Goal: Task Accomplishment & Management: Complete application form

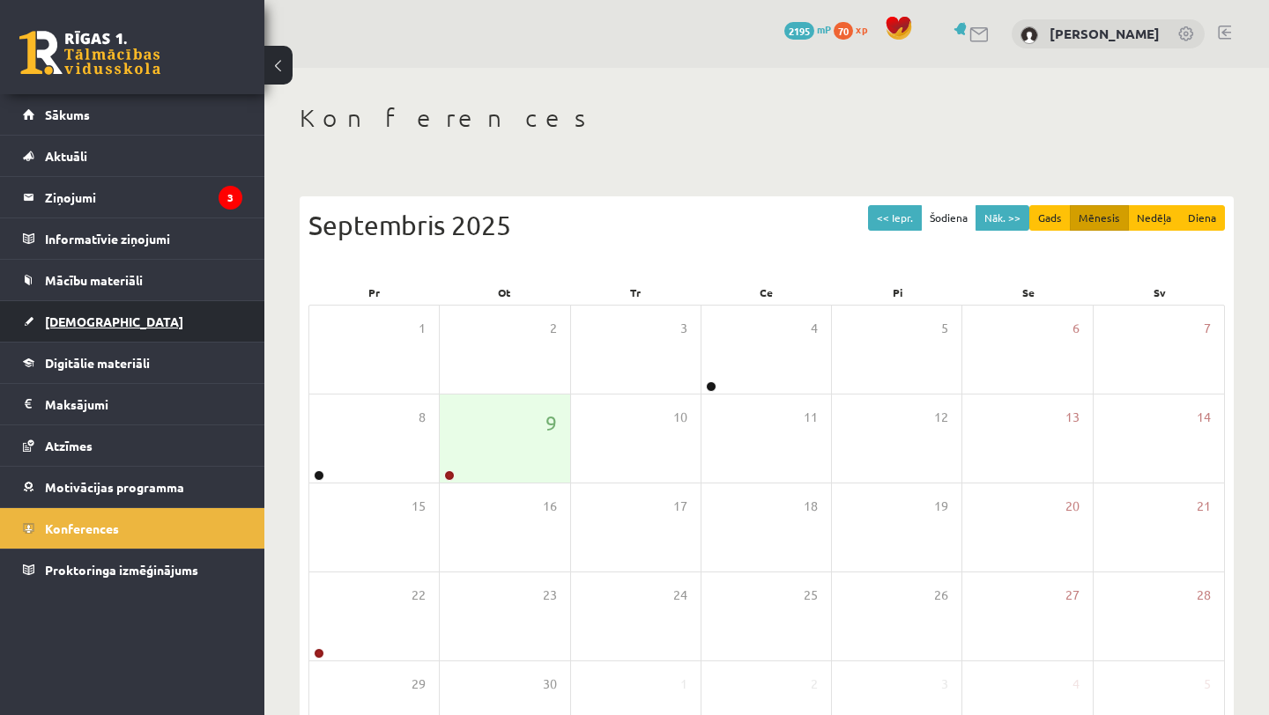
click at [98, 332] on link "[DEMOGRAPHIC_DATA]" at bounding box center [132, 321] width 219 height 41
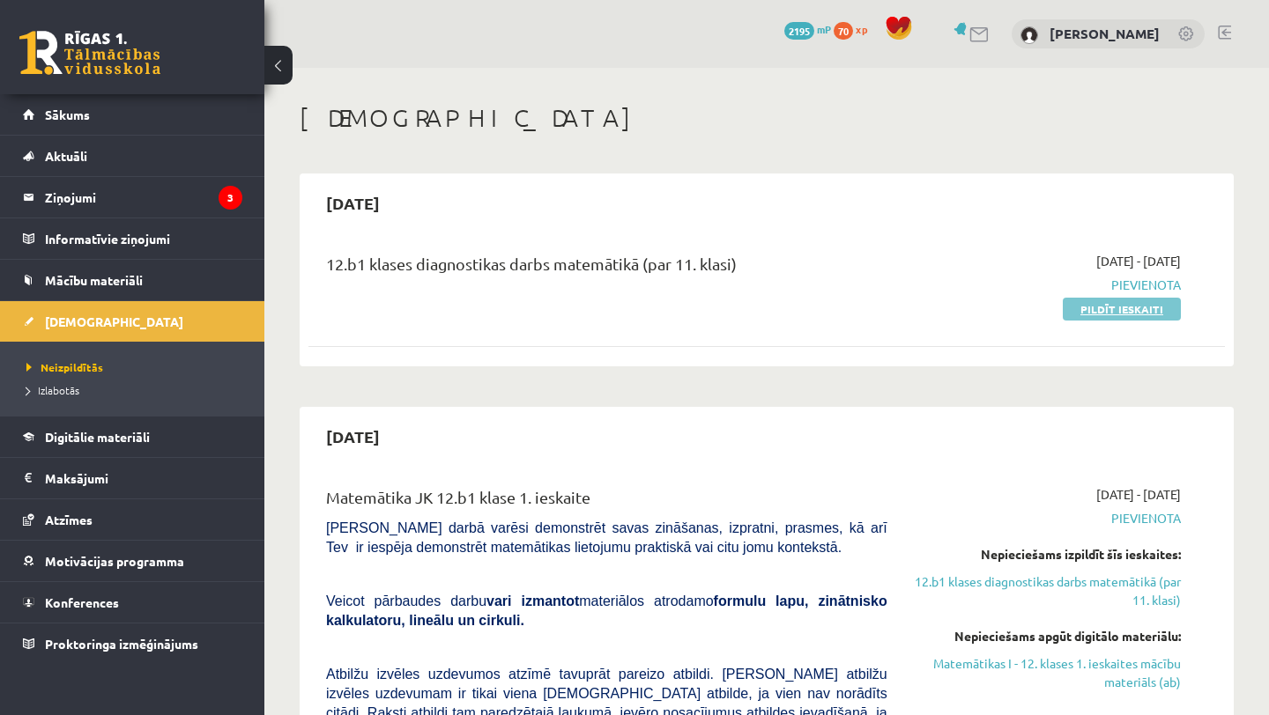
click at [1091, 310] on link "Pildīt ieskaiti" at bounding box center [1121, 309] width 118 height 23
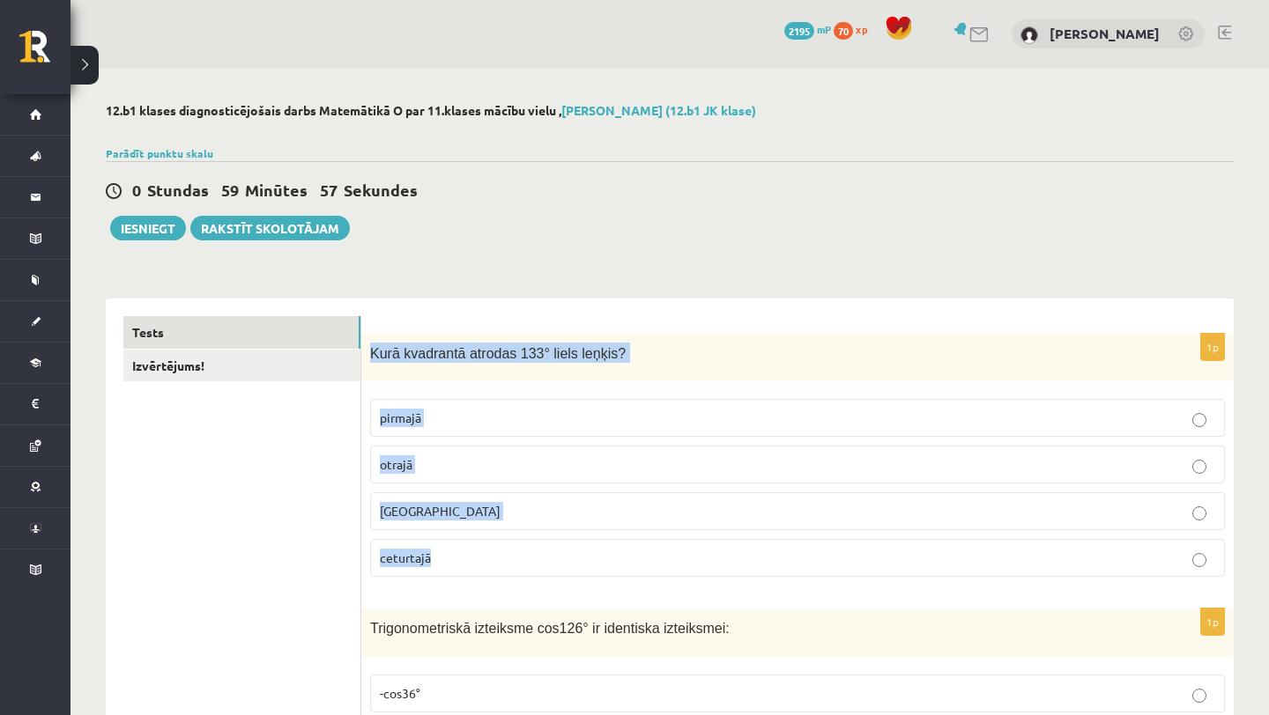
drag, startPoint x: 365, startPoint y: 352, endPoint x: 503, endPoint y: 564, distance: 252.6
click at [503, 564] on div "1p [GEOGRAPHIC_DATA] atrodas 133° liels leņķis? pirmajā otrajā [GEOGRAPHIC_DATA…" at bounding box center [797, 463] width 872 height 258
copy div "Kurā kvadrantā atrodas 133° liels leņķis? pirmajā otrajā trešajā ceturtajā"
click at [455, 465] on p "otrajā" at bounding box center [797, 464] width 835 height 18
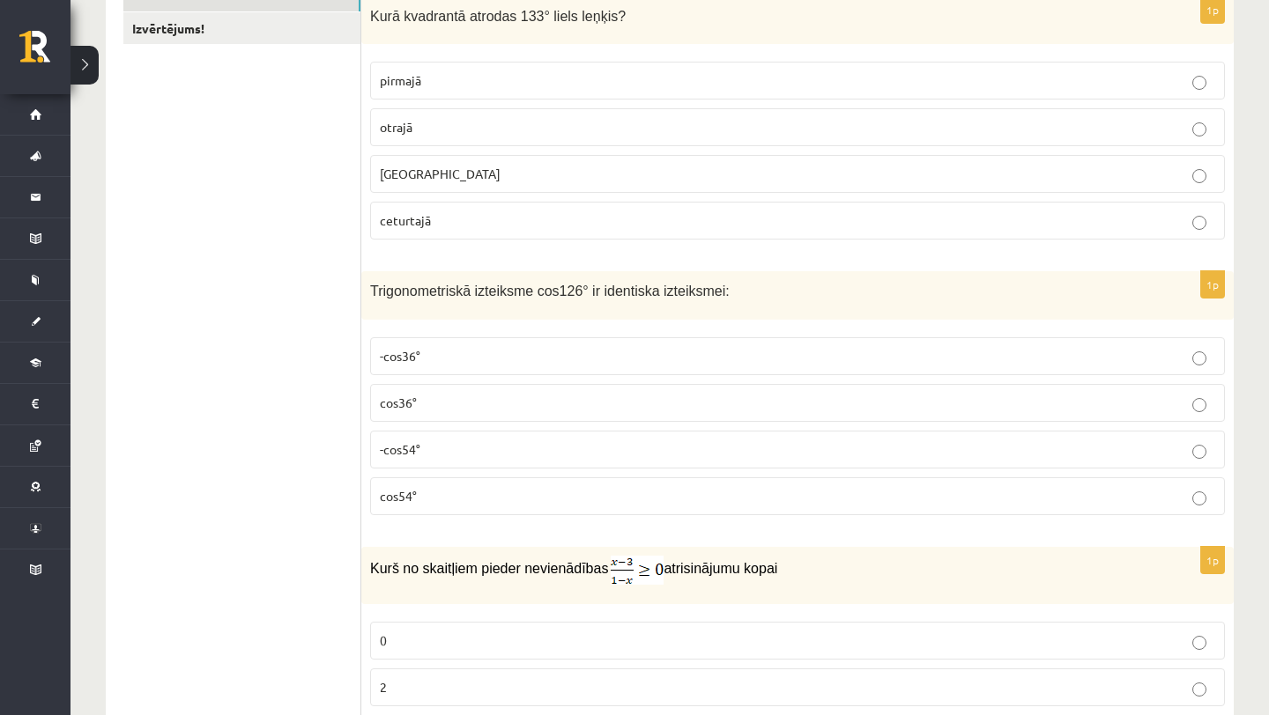
scroll to position [344, 0]
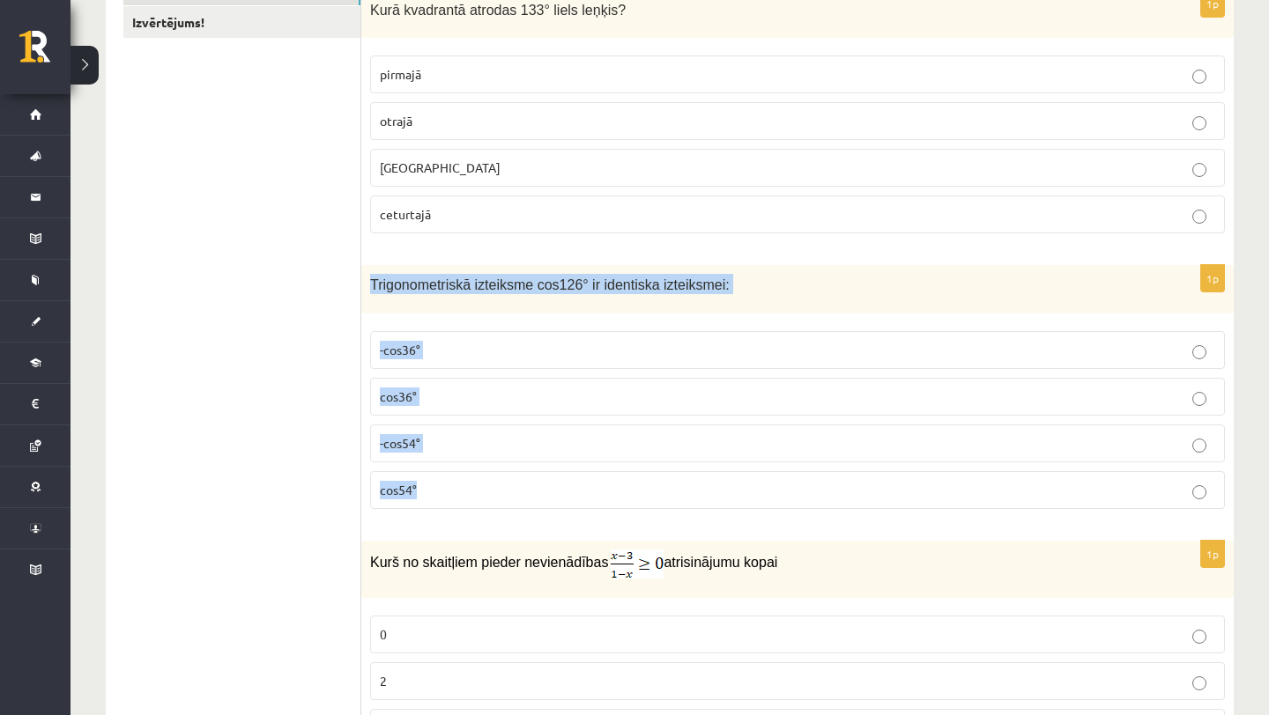
drag, startPoint x: 370, startPoint y: 276, endPoint x: 485, endPoint y: 490, distance: 243.2
click at [485, 490] on div "1p Trigonometriskā izteiksme cos126° ir identiska izteiksmei: -cos36° cos36° -c…" at bounding box center [797, 394] width 872 height 258
copy div "Trigonometriskā izteiksme cos126° ir identiska izteiksmei: -cos36° cos36° -cos5…"
click at [461, 441] on p "-cos54°" at bounding box center [797, 443] width 835 height 18
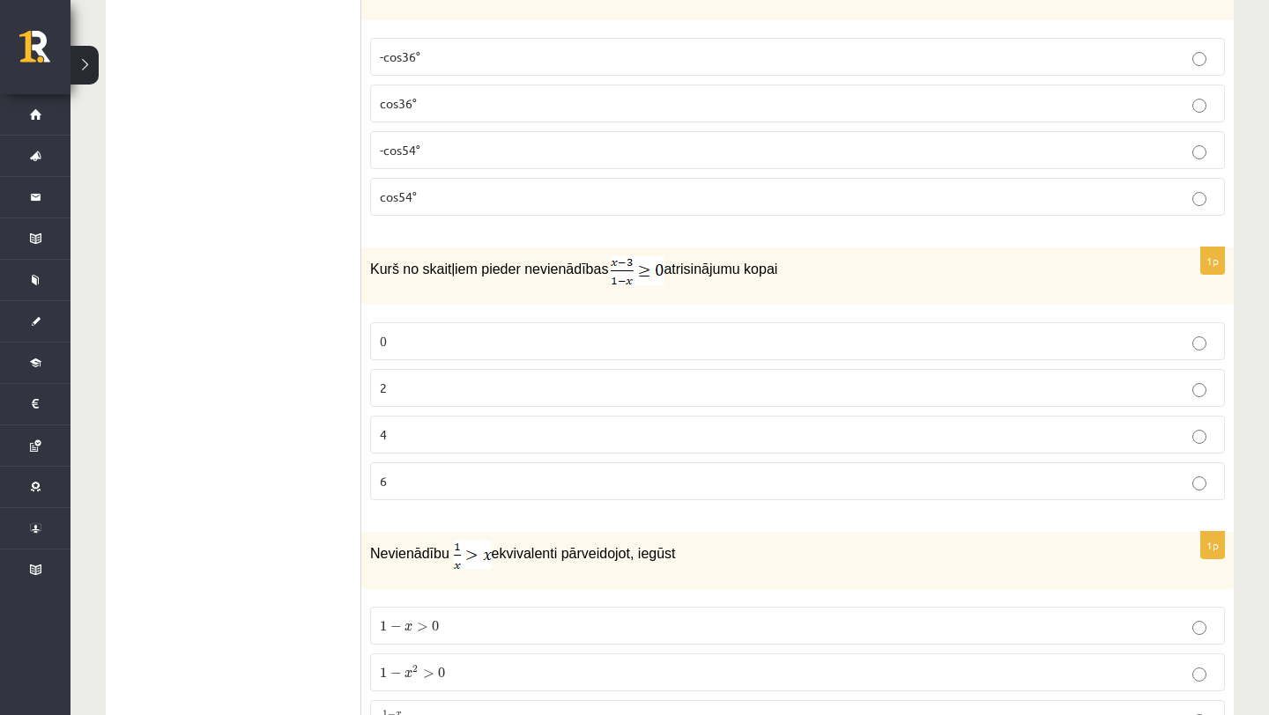
scroll to position [638, 0]
click at [427, 345] on p "0" at bounding box center [797, 340] width 835 height 18
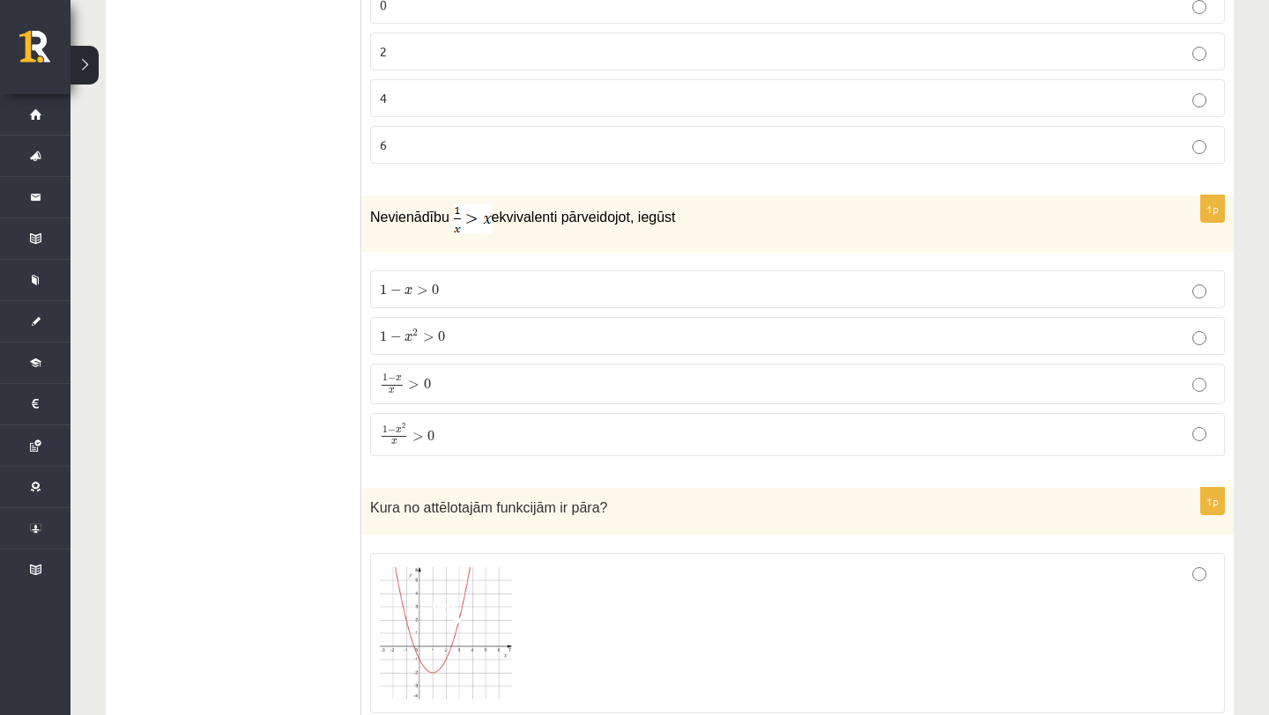
scroll to position [974, 0]
click at [409, 334] on span "x" at bounding box center [408, 337] width 8 height 8
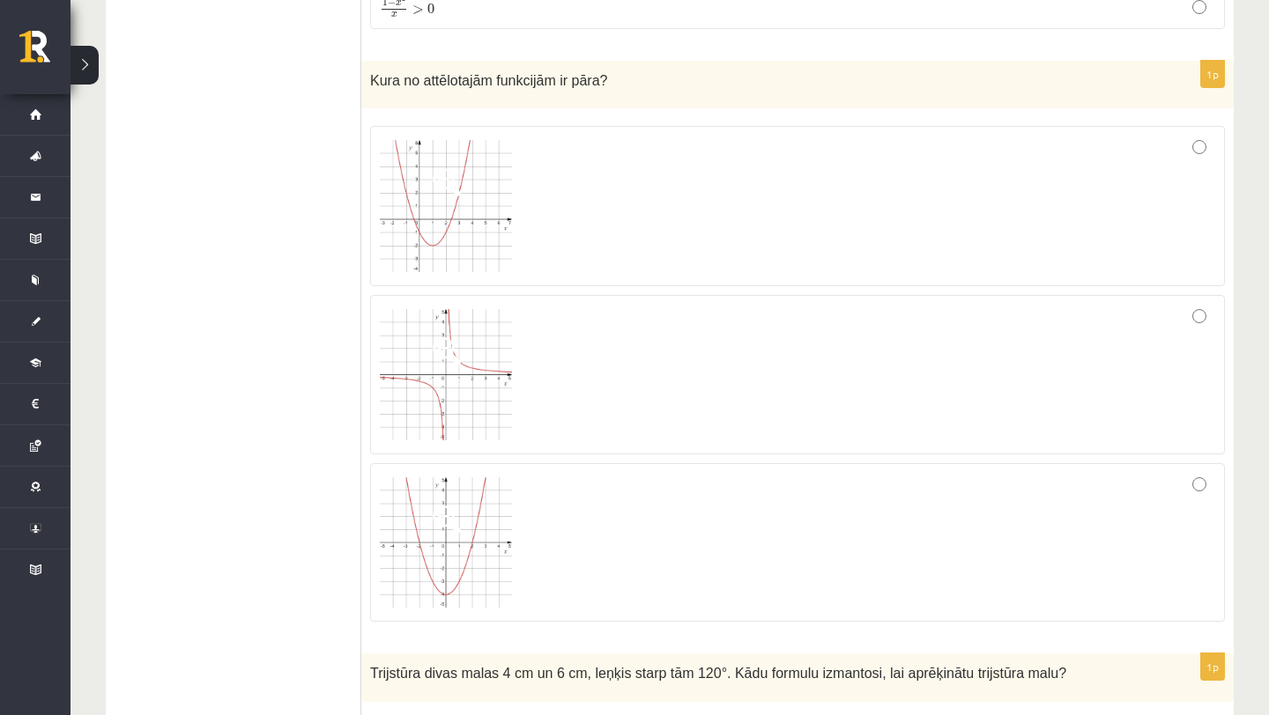
scroll to position [1397, 0]
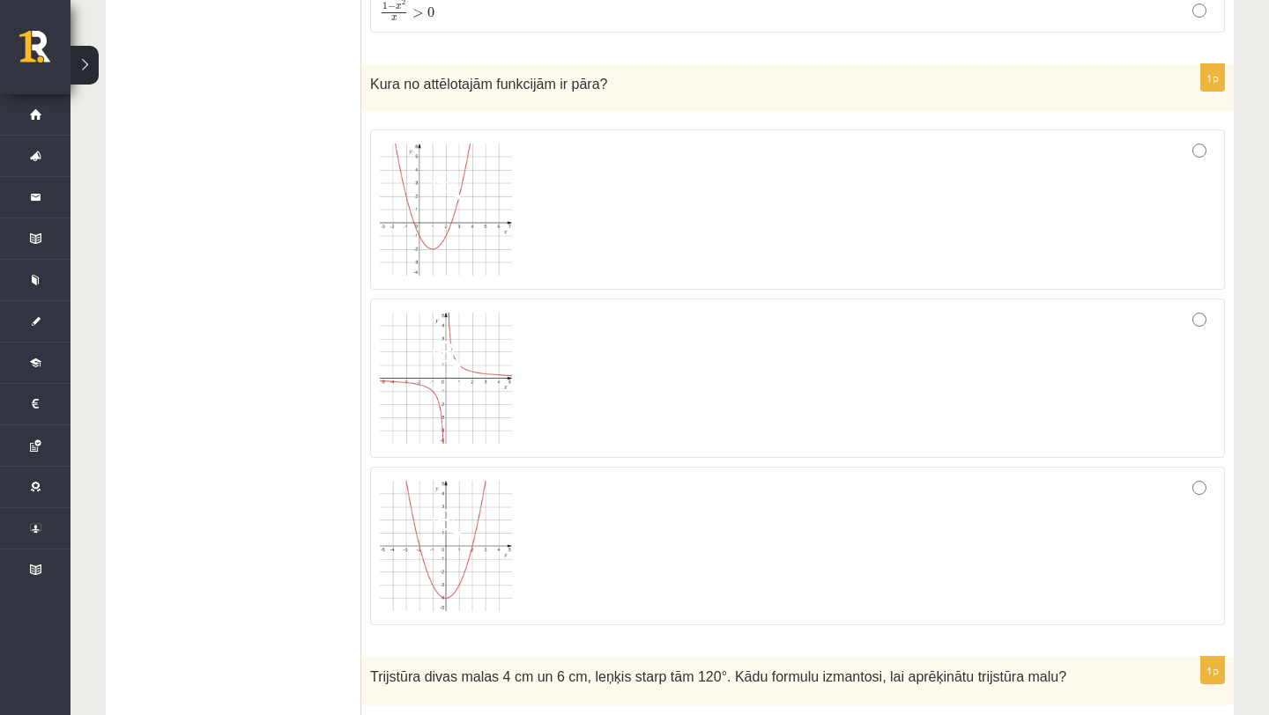
click at [433, 397] on img at bounding box center [446, 379] width 132 height 132
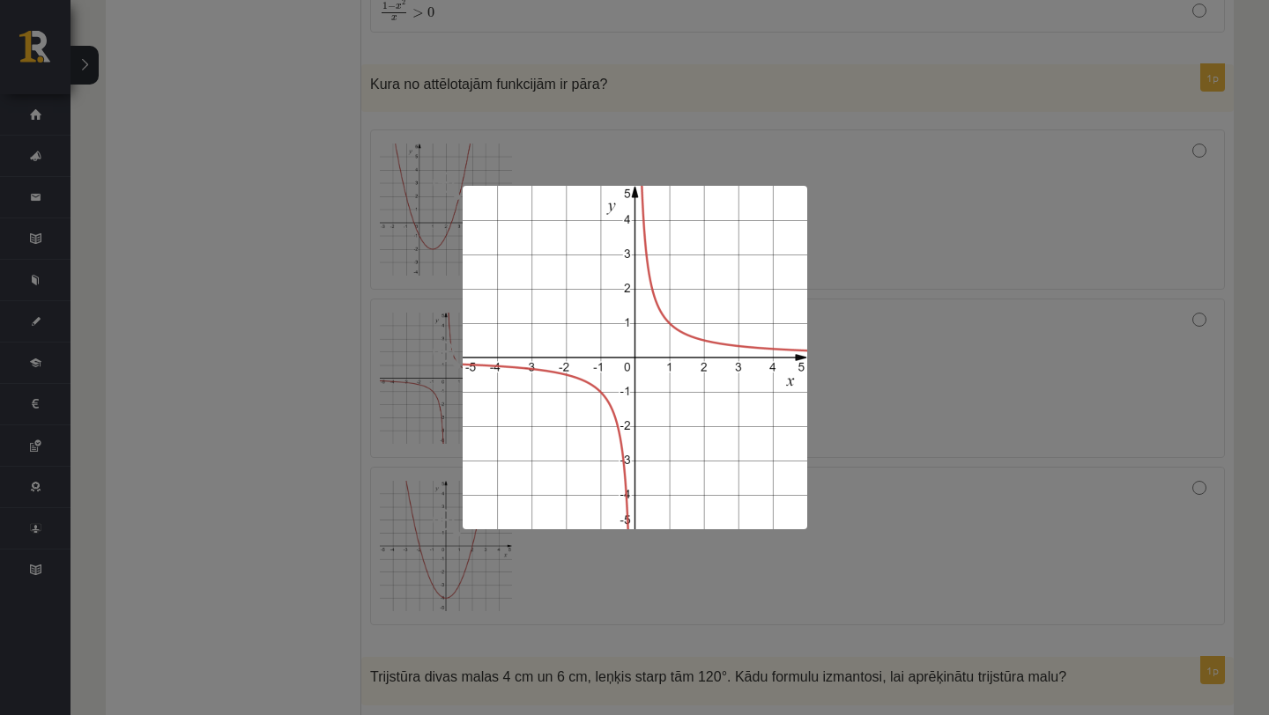
click at [729, 593] on div at bounding box center [634, 357] width 1269 height 715
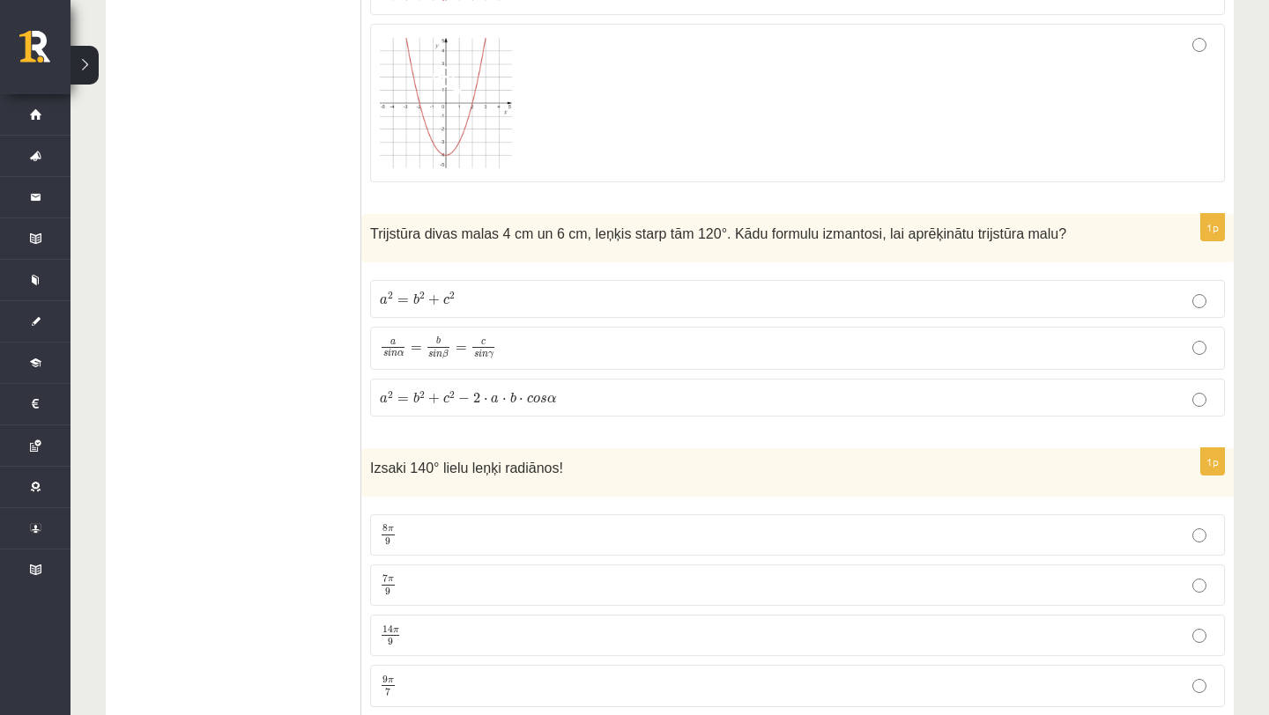
scroll to position [1851, 0]
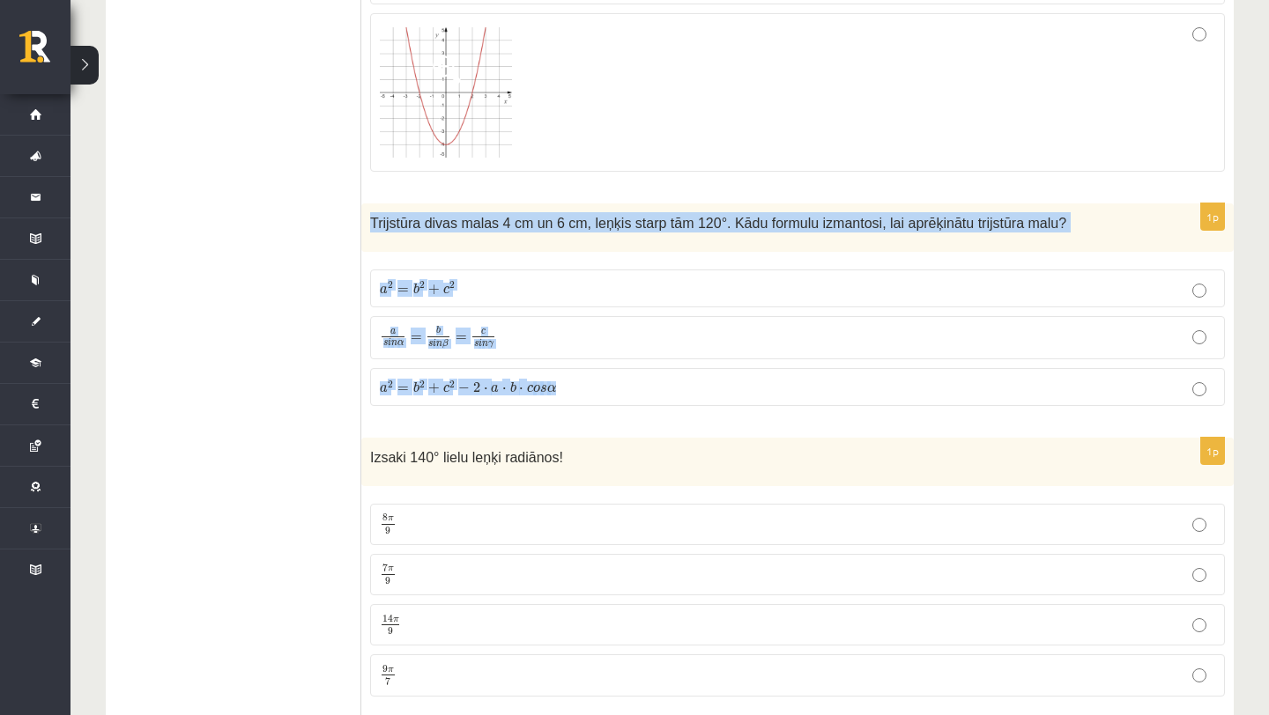
drag, startPoint x: 369, startPoint y: 220, endPoint x: 553, endPoint y: 400, distance: 257.3
click at [553, 400] on div "1p Trijstūra divas malas 4 cm un 6 cm, leņķis starp tām 120°. Kādu formulu izma…" at bounding box center [797, 311] width 872 height 217
copy div "Trijstūra divas malas 4 cm un 6 cm, leņķis starp tām 120°. Kādu formulu izmanto…"
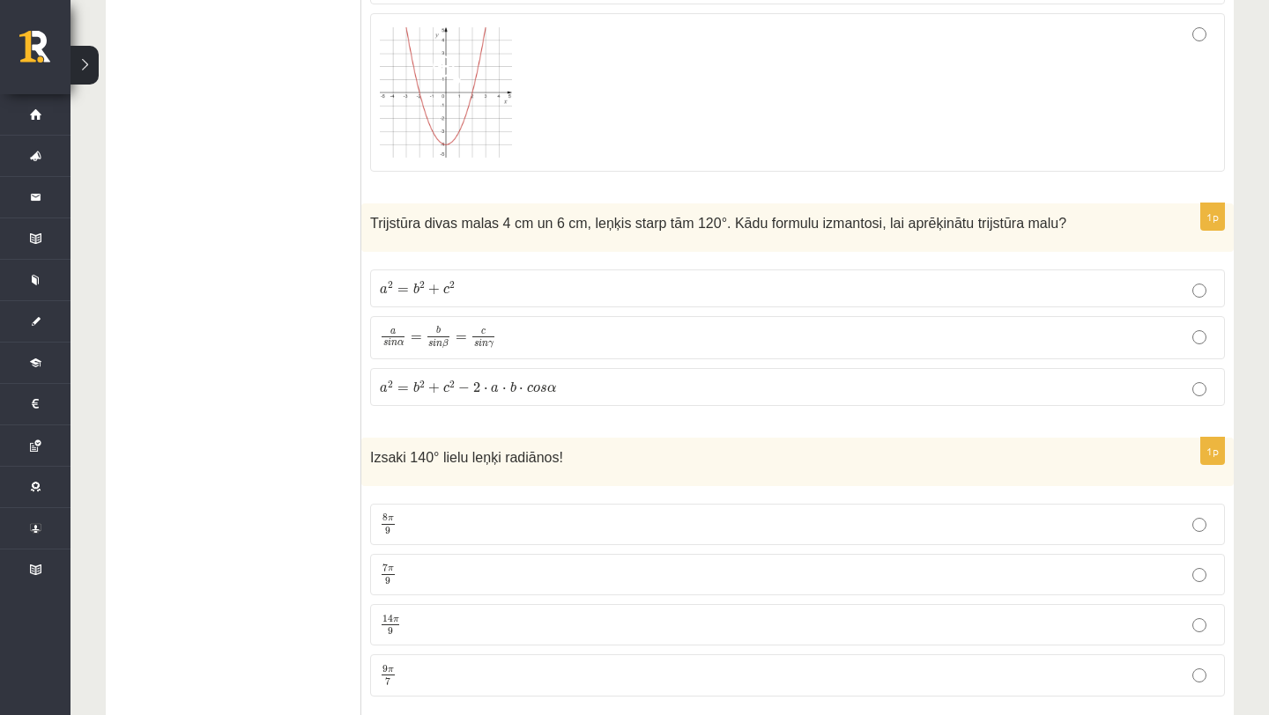
click at [491, 277] on label "a 2 = b 2 + c 2 a 2 = b 2 + c 2" at bounding box center [797, 289] width 854 height 38
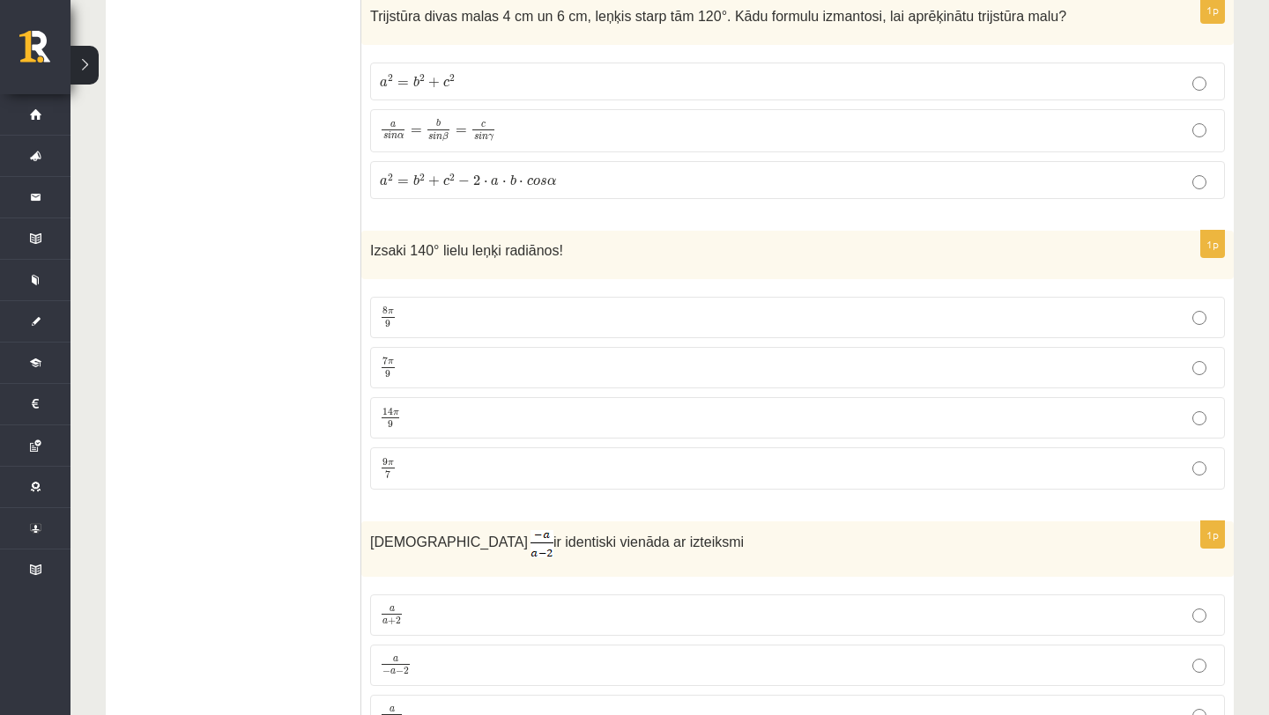
scroll to position [2060, 0]
drag, startPoint x: 372, startPoint y: 246, endPoint x: 448, endPoint y: 493, distance: 258.9
click at [448, 493] on div "1p Izsaki 140° lielu leņķi radiānos! 8 π 9 8 π 9 7 π 9 7 π 9 14 π 9 14 π 9 9 π …" at bounding box center [797, 365] width 872 height 272
copy div "zsaki 140° lielu leņķi radiānos! 8 π 9 8 π 9 7 π 9 7 π 9 14 π 9 14 π 9 9 π 7"
click at [433, 368] on p "7 π 9 7 π 9" at bounding box center [797, 366] width 835 height 22
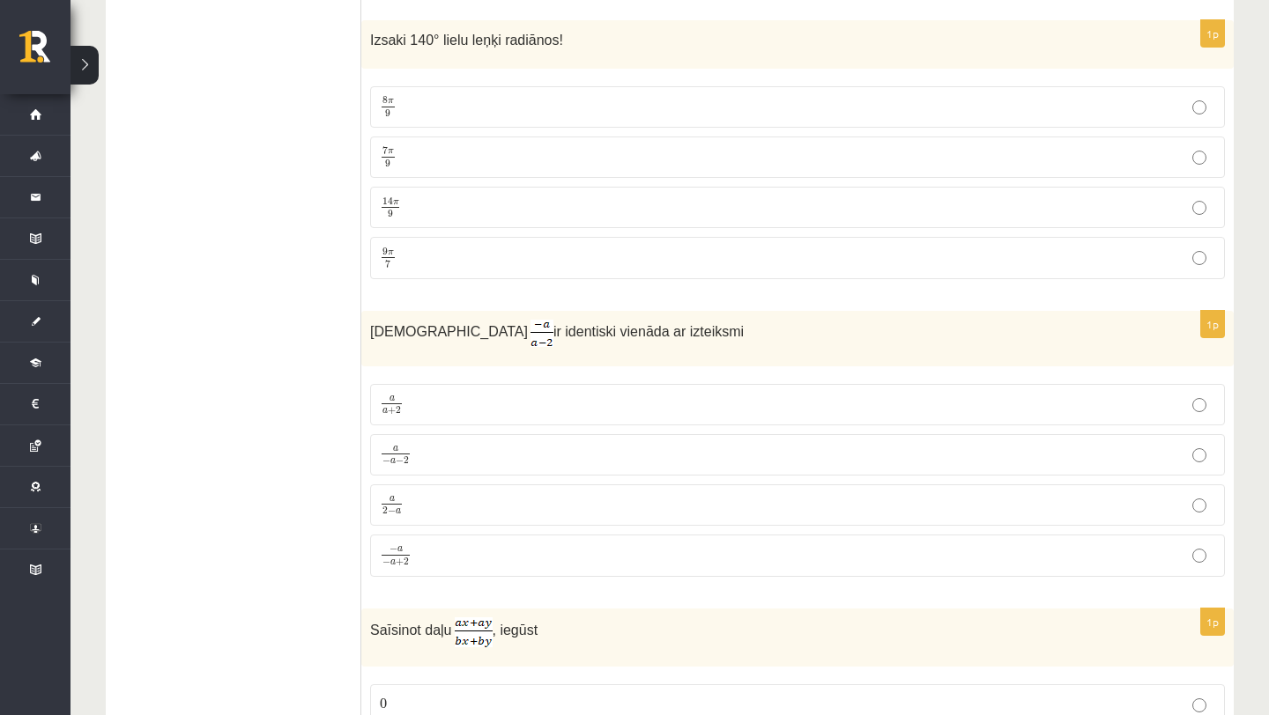
scroll to position [2328, 0]
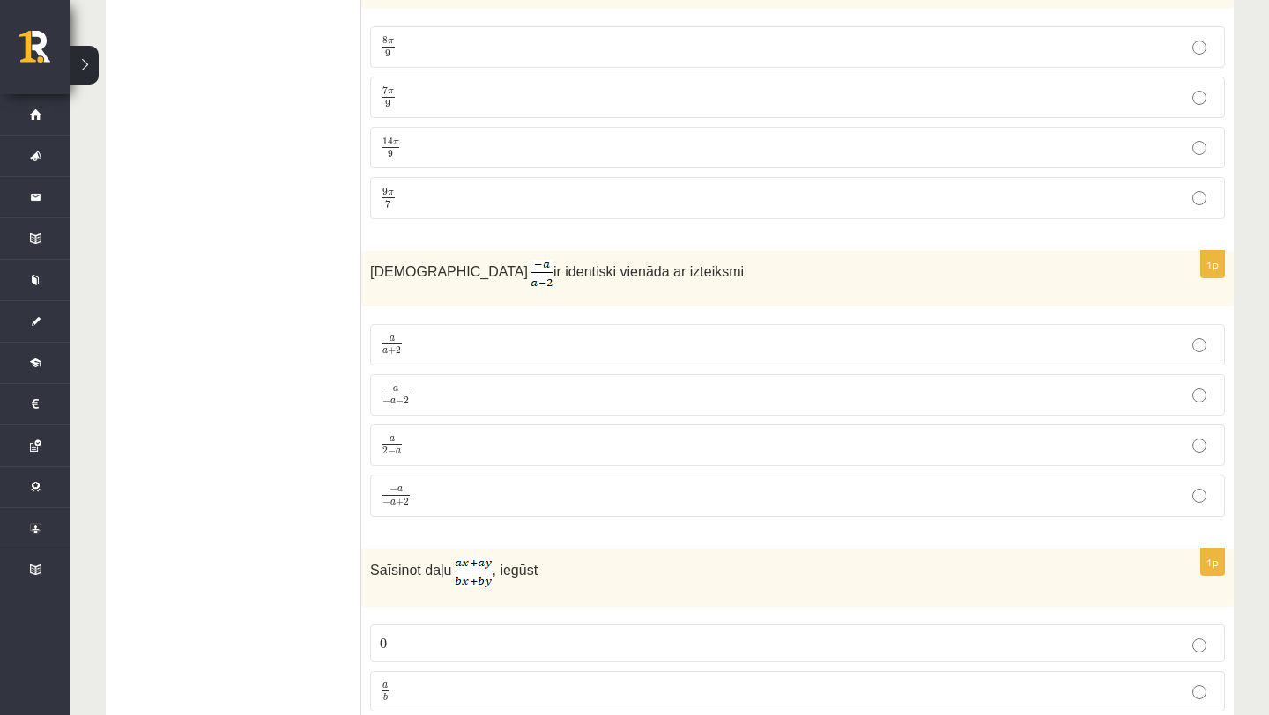
click at [380, 449] on span "a 2 − a" at bounding box center [392, 446] width 24 height 18
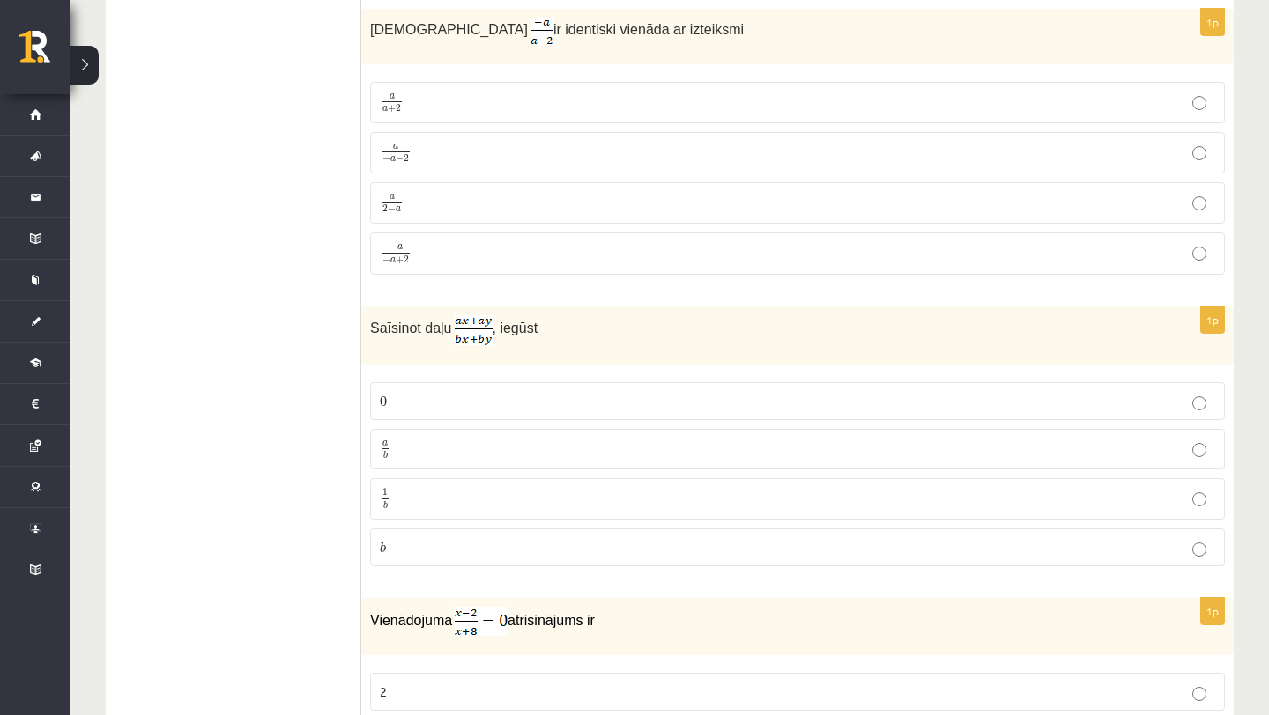
scroll to position [2571, 0]
click at [417, 449] on p "a b a b" at bounding box center [797, 449] width 835 height 22
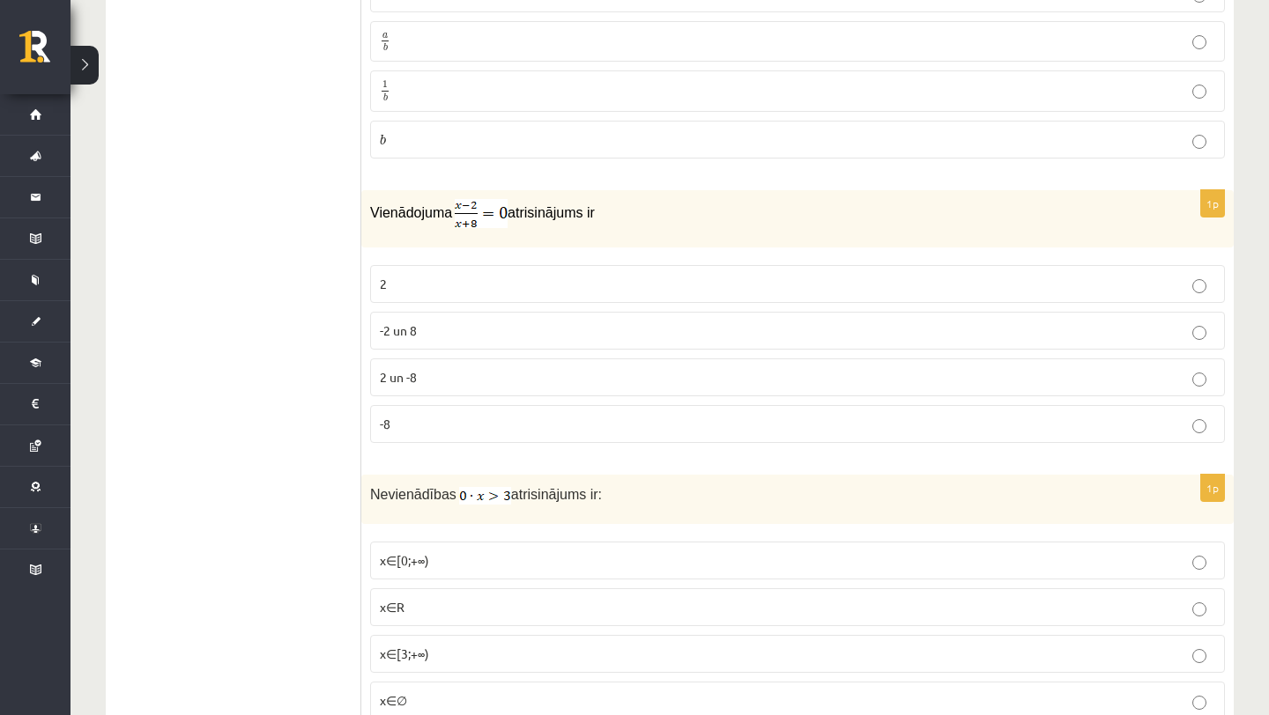
scroll to position [2979, 0]
click at [376, 273] on label "2" at bounding box center [797, 283] width 854 height 38
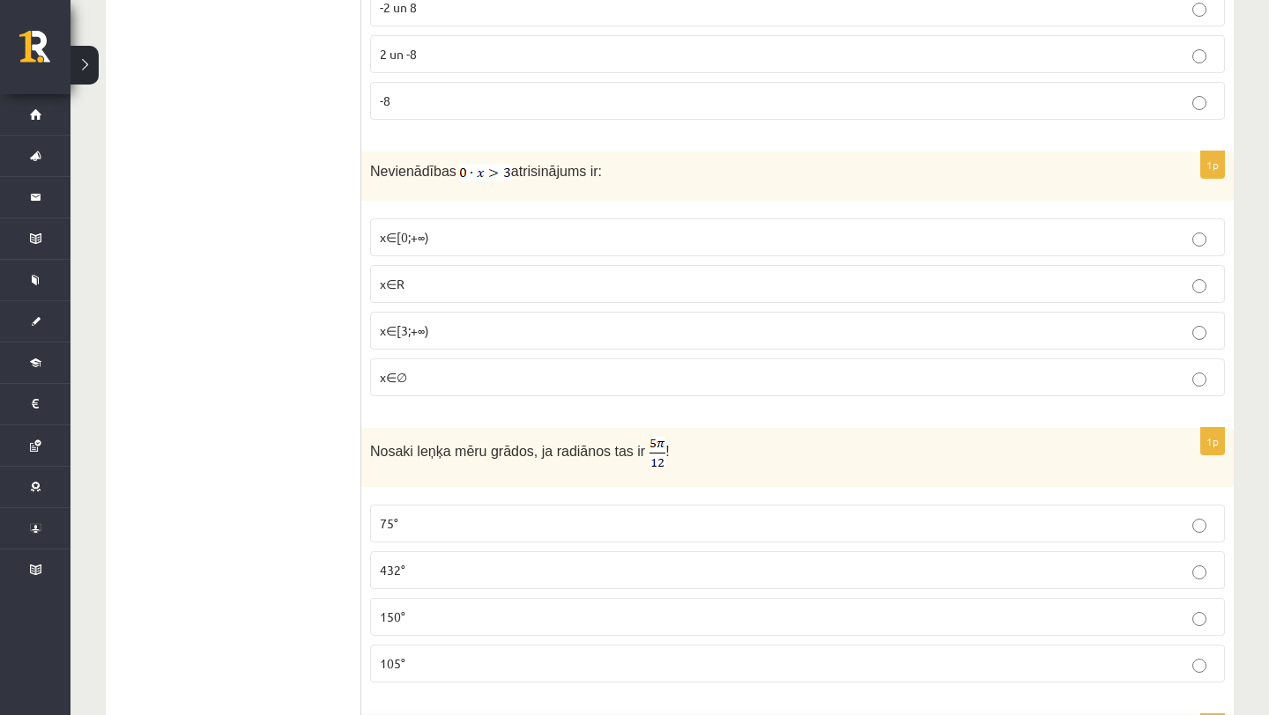
scroll to position [3303, 0]
click at [395, 377] on span "x∈∅" at bounding box center [393, 375] width 27 height 16
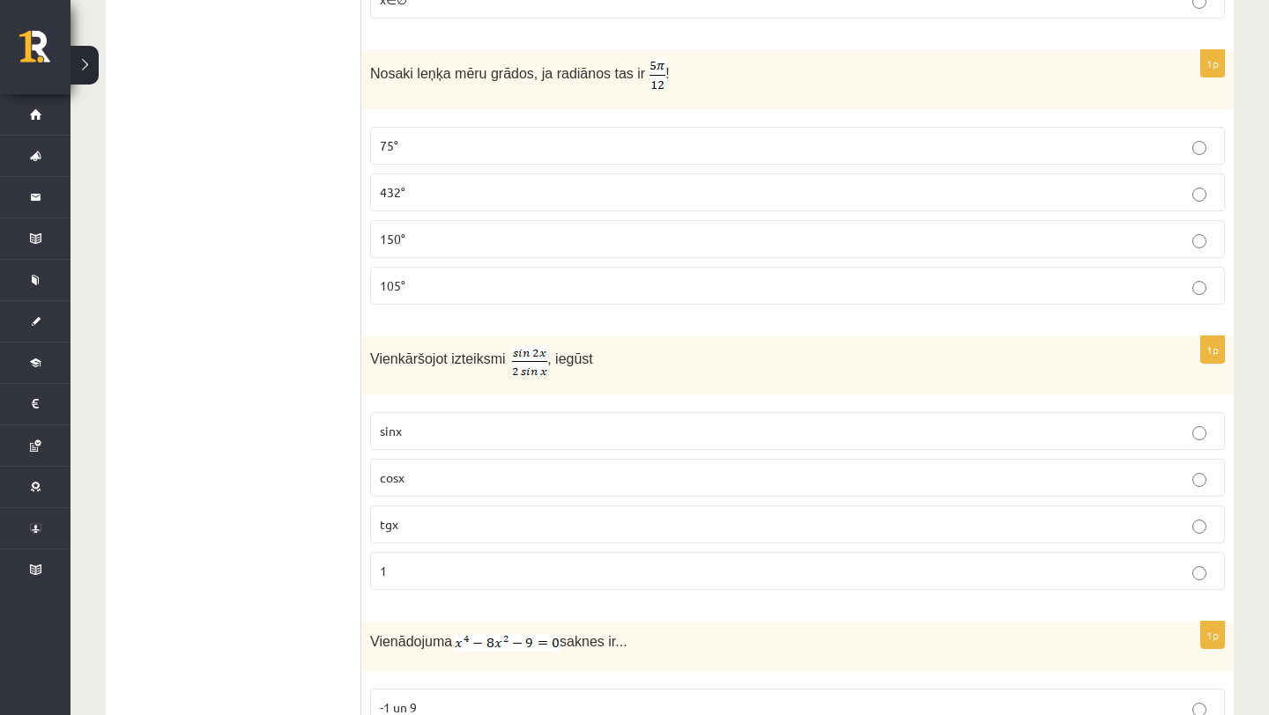
scroll to position [3643, 0]
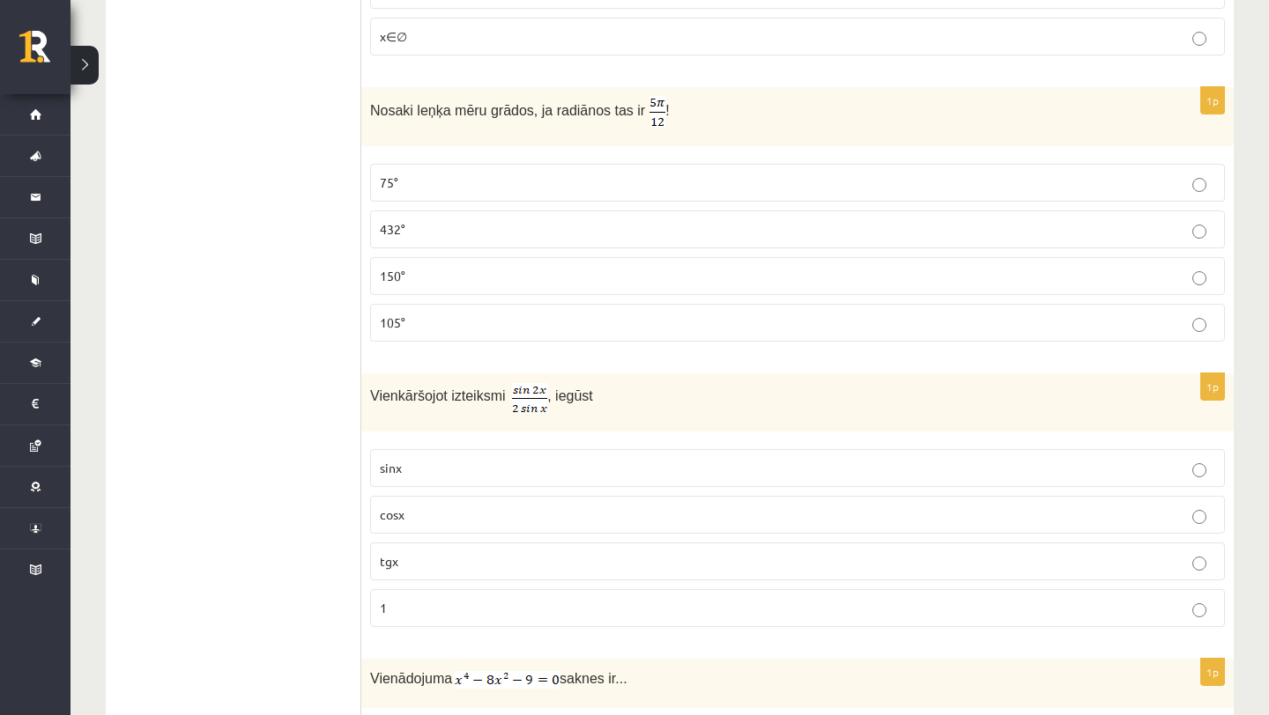
click at [399, 316] on span "105°" at bounding box center [393, 322] width 26 height 16
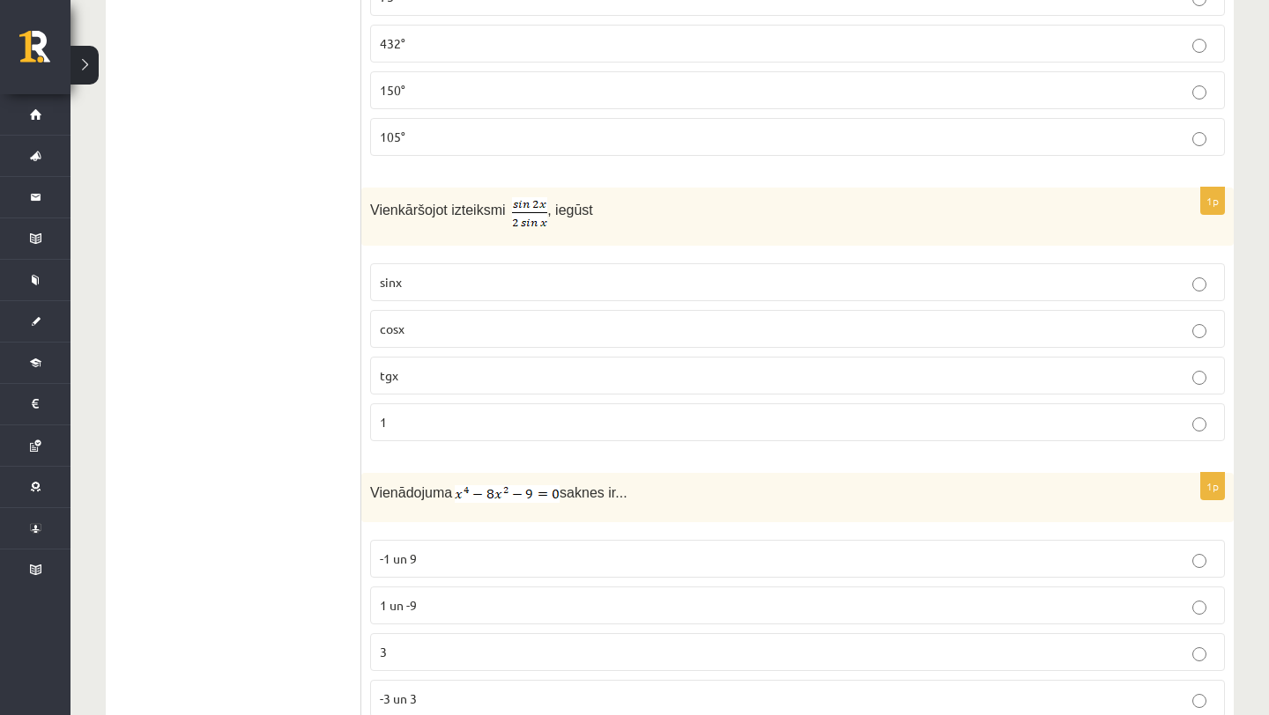
scroll to position [3829, 0]
click at [396, 326] on span "cosx" at bounding box center [392, 328] width 25 height 16
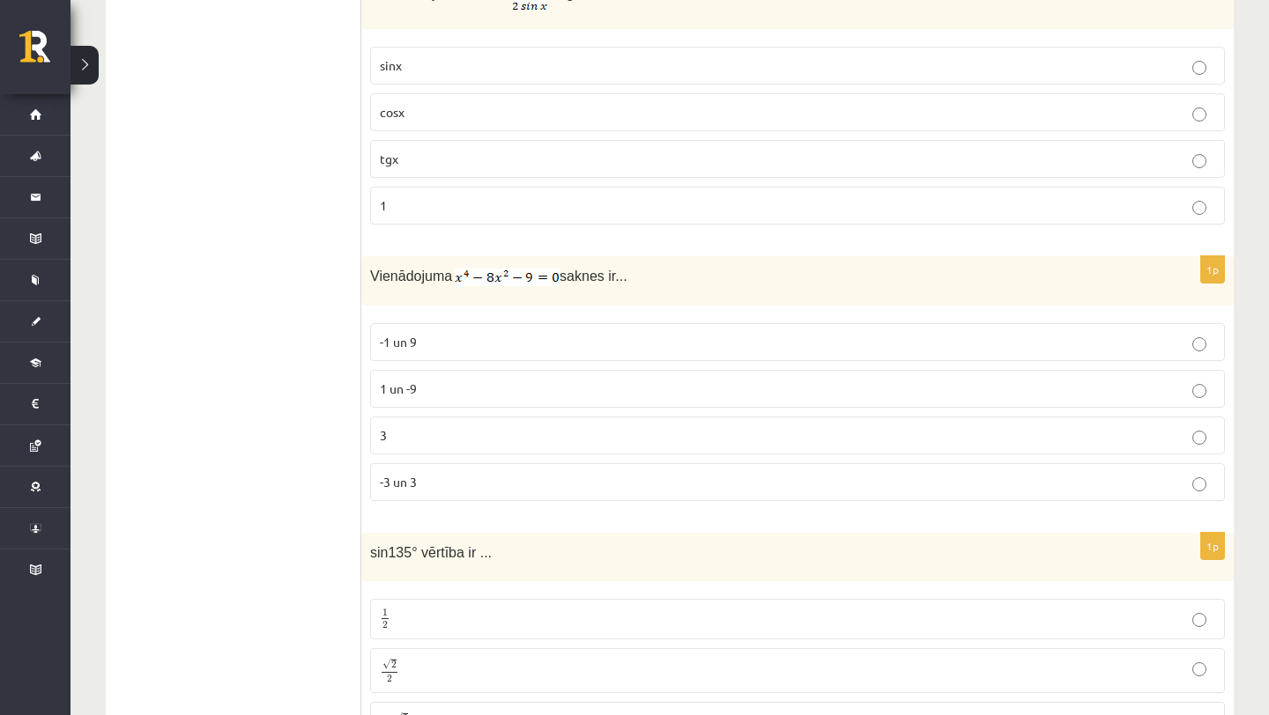
scroll to position [4108, 0]
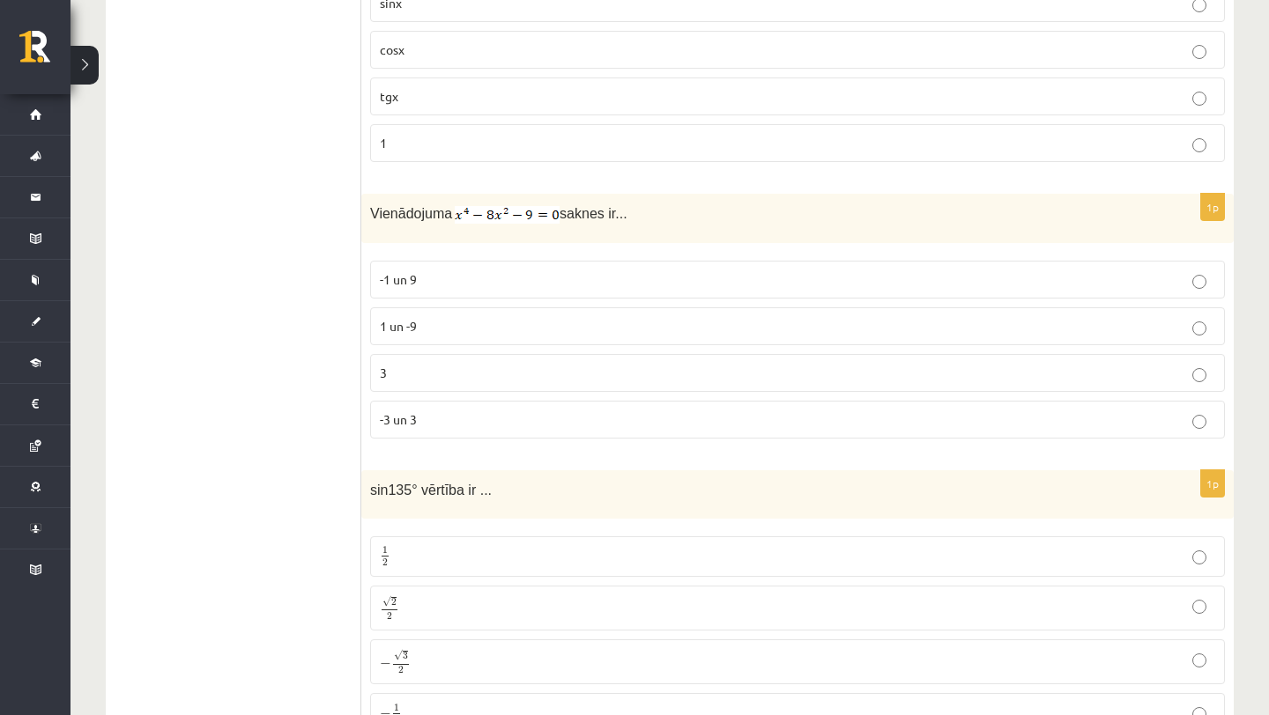
click at [396, 376] on p "3" at bounding box center [797, 373] width 835 height 18
click at [411, 411] on p "-3 un 3" at bounding box center [797, 420] width 835 height 18
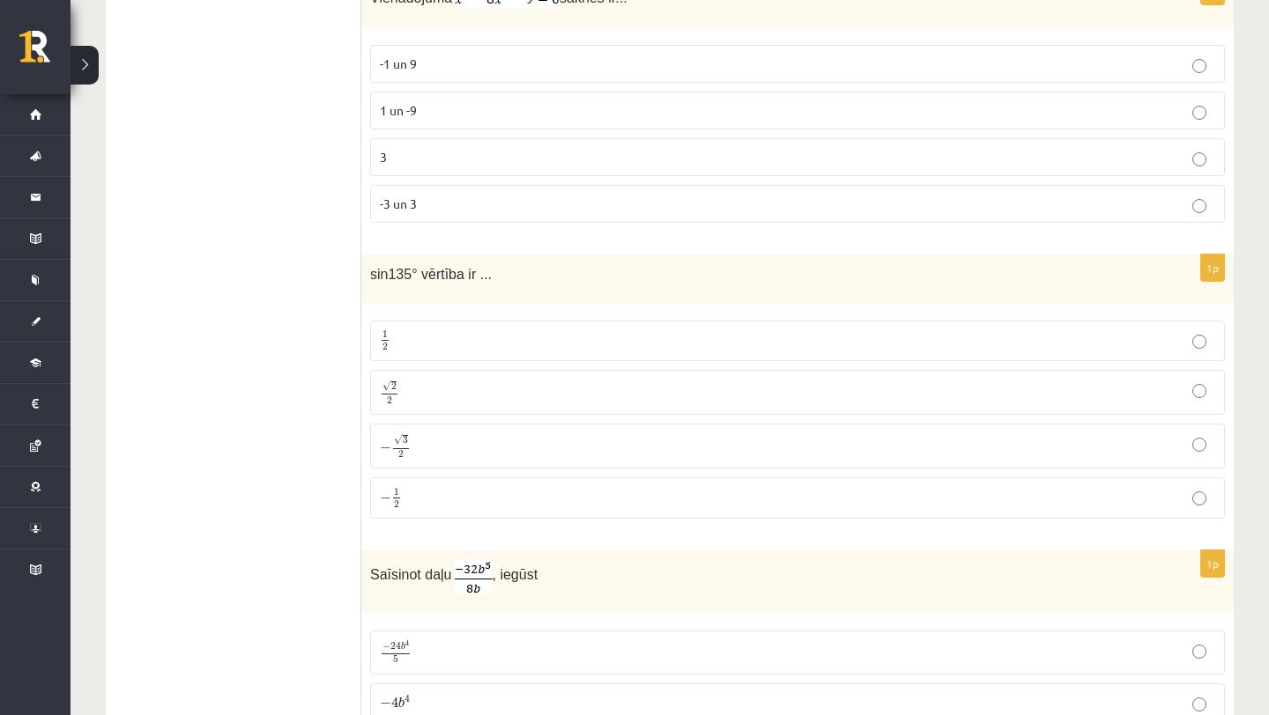
scroll to position [4375, 0]
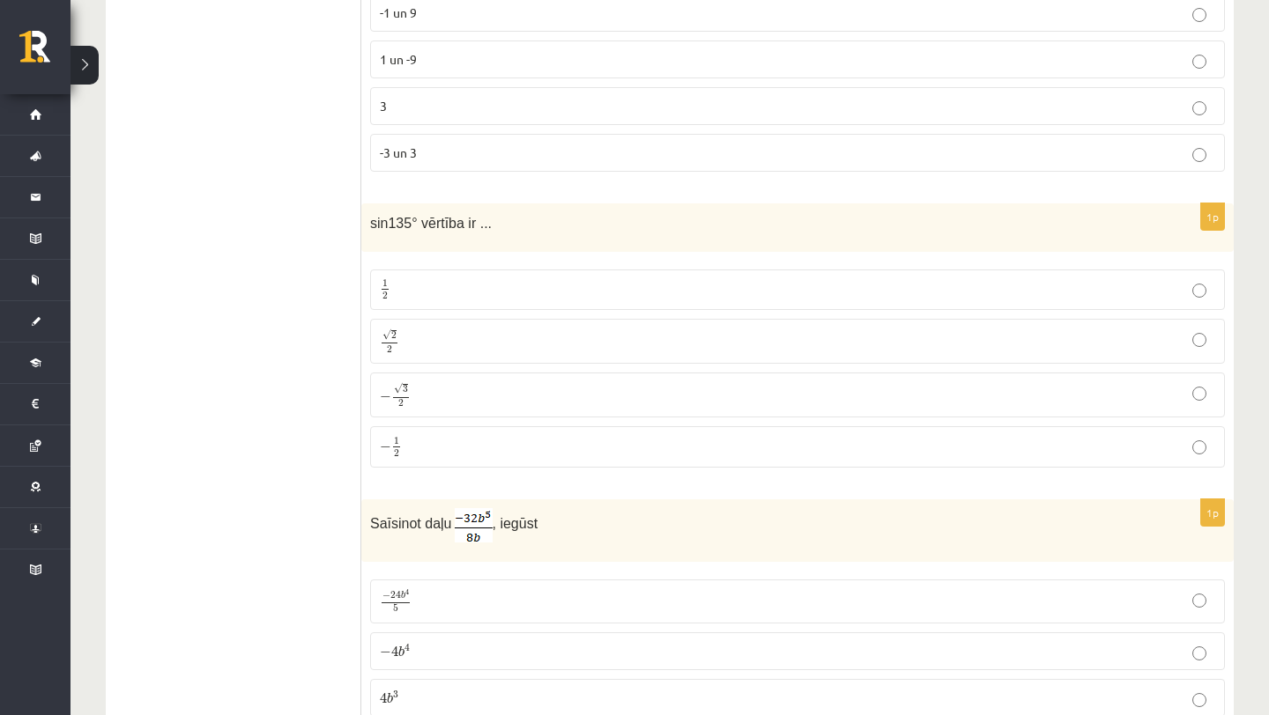
click at [403, 333] on p "√ 2 2 2 2" at bounding box center [797, 342] width 835 height 26
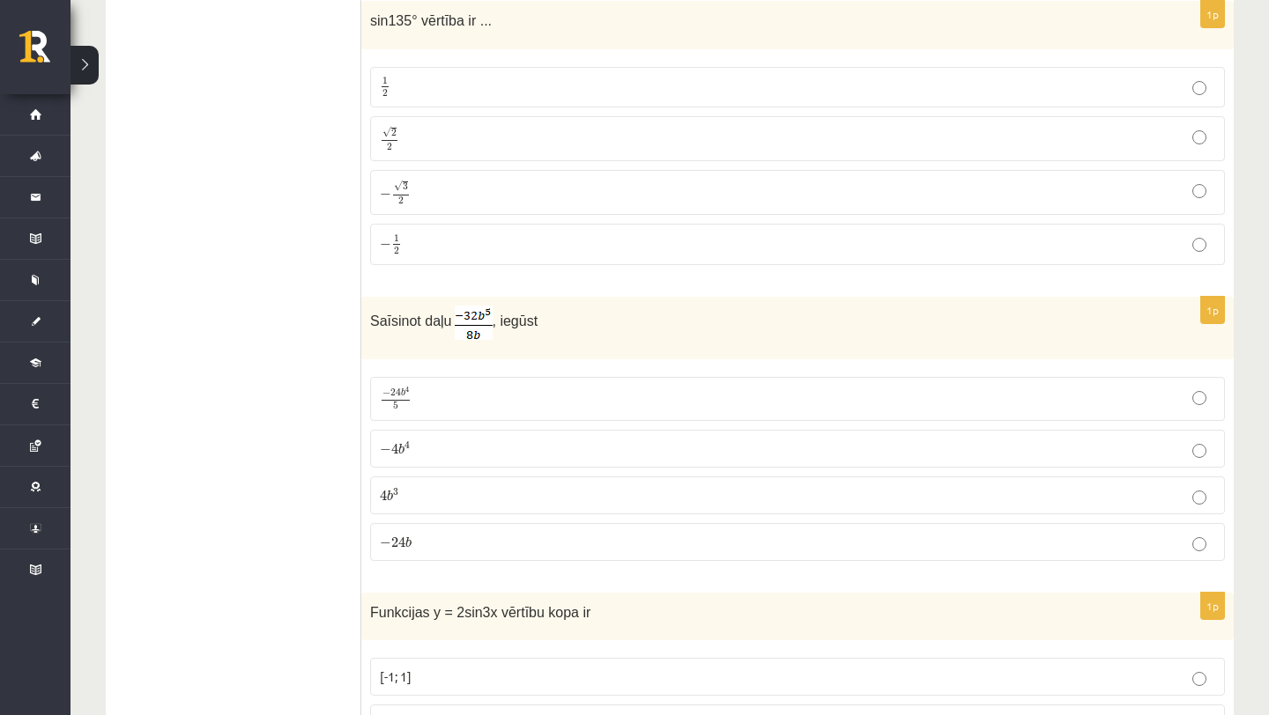
scroll to position [4661, 0]
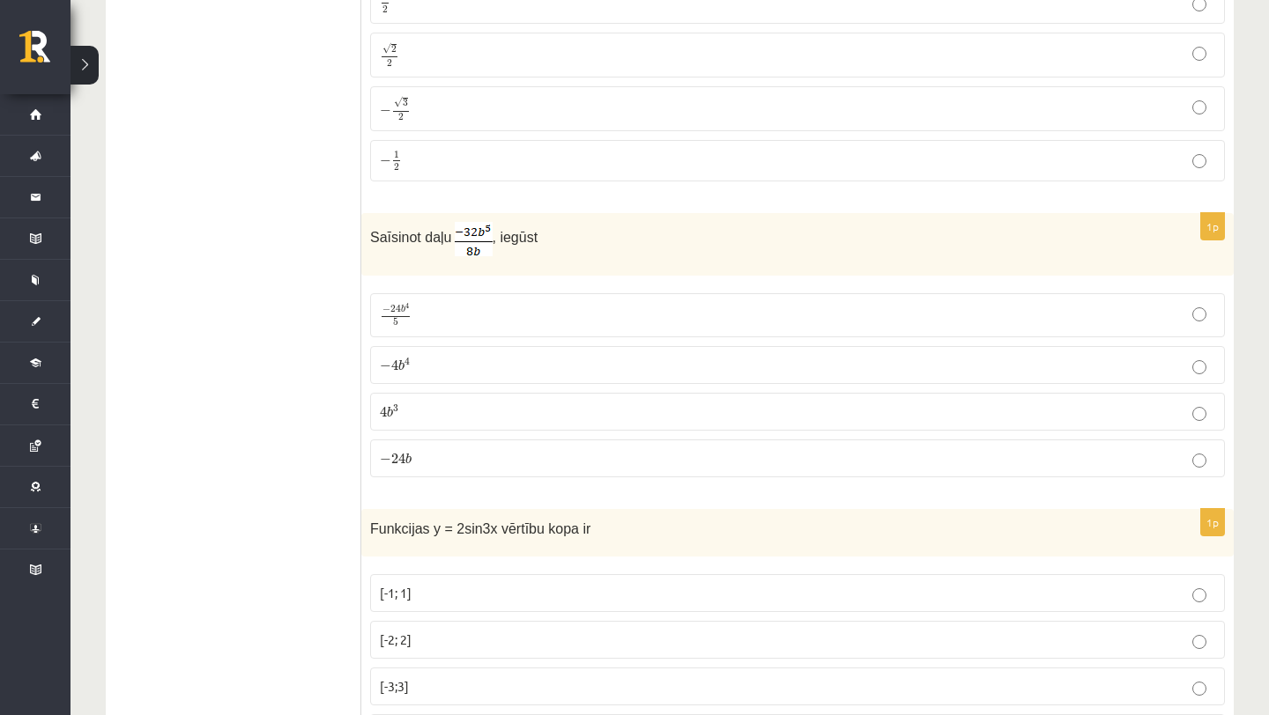
click at [391, 360] on span "4" at bounding box center [394, 365] width 7 height 11
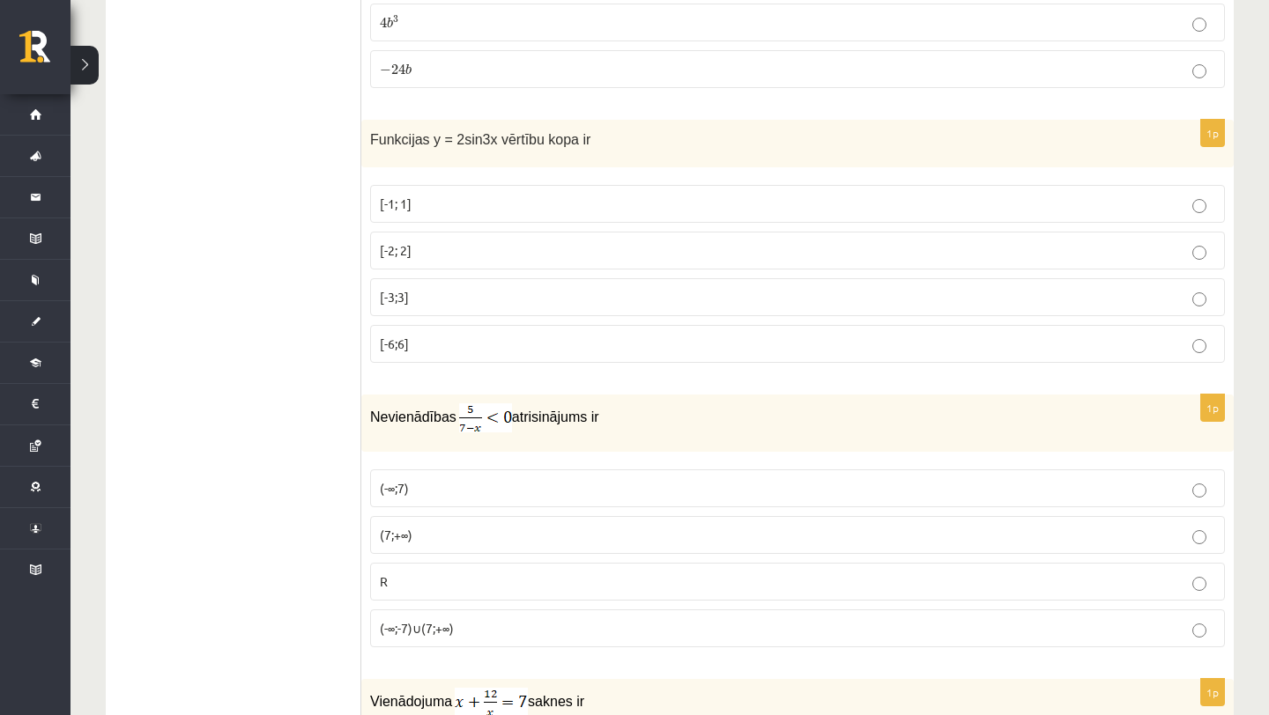
scroll to position [5018, 0]
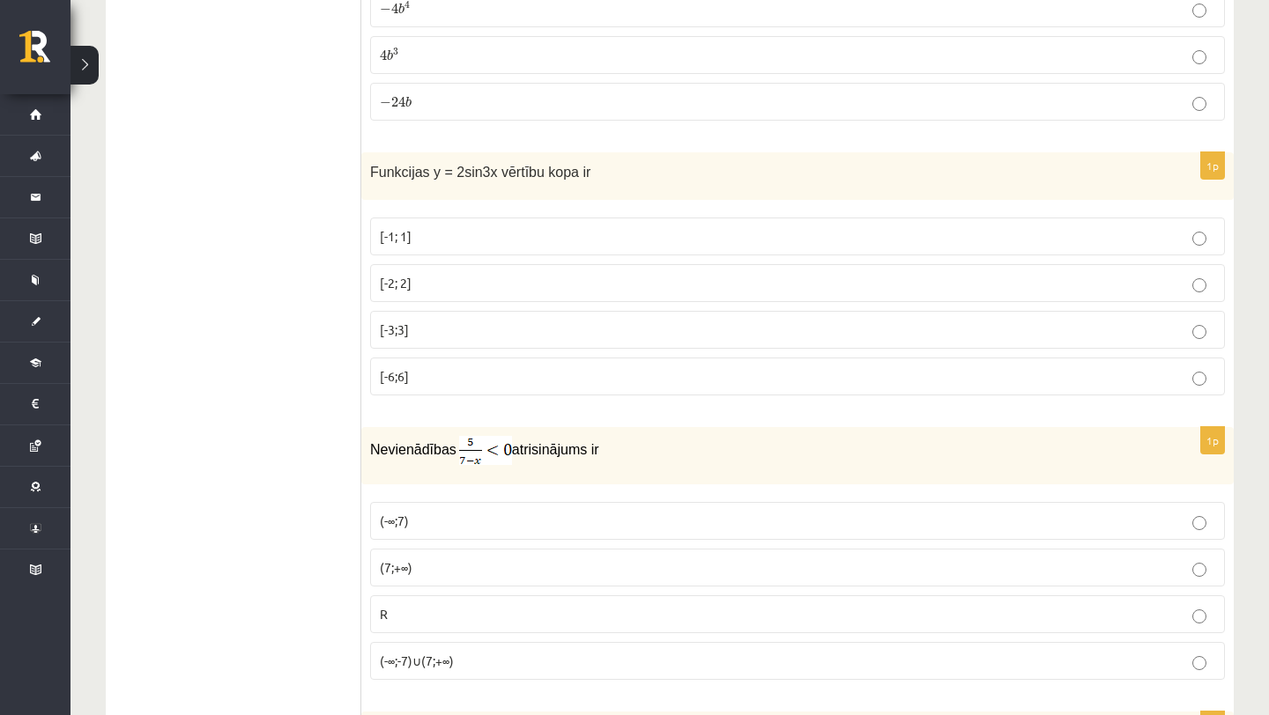
click at [395, 332] on p "[-3;3]" at bounding box center [797, 330] width 835 height 18
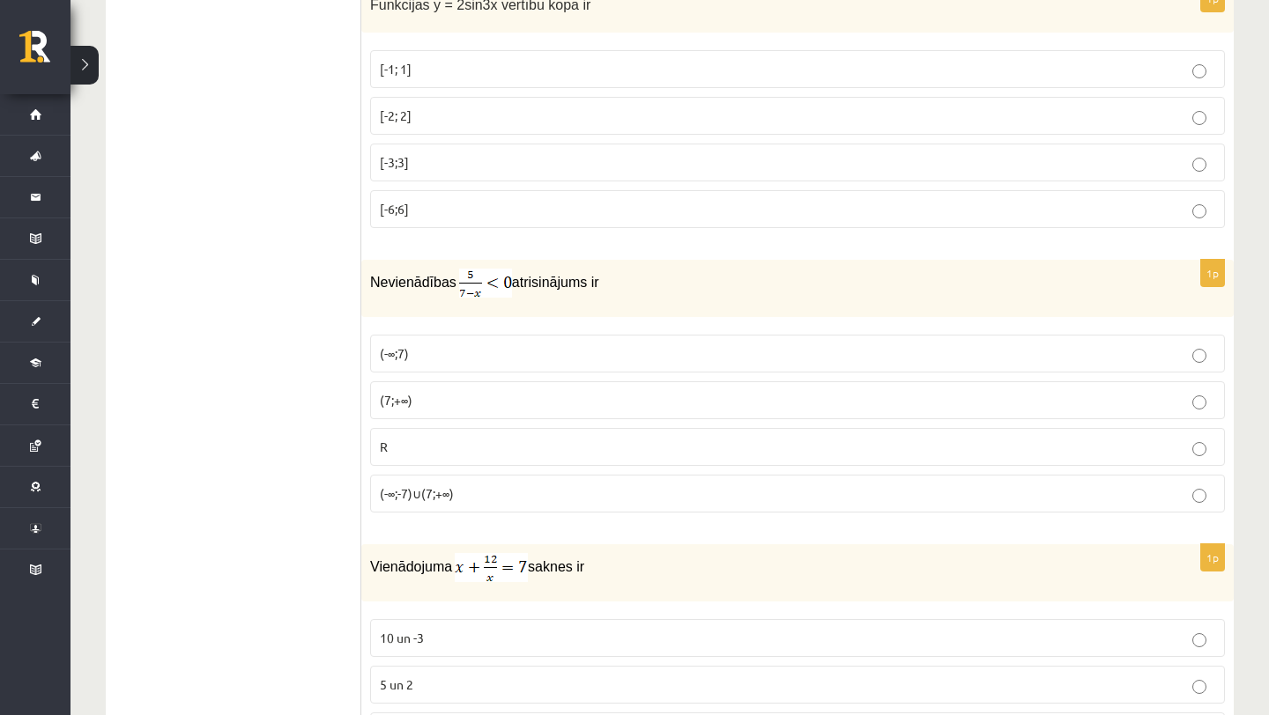
scroll to position [5188, 0]
click at [398, 395] on span "(7;+∞)" at bounding box center [396, 397] width 33 height 16
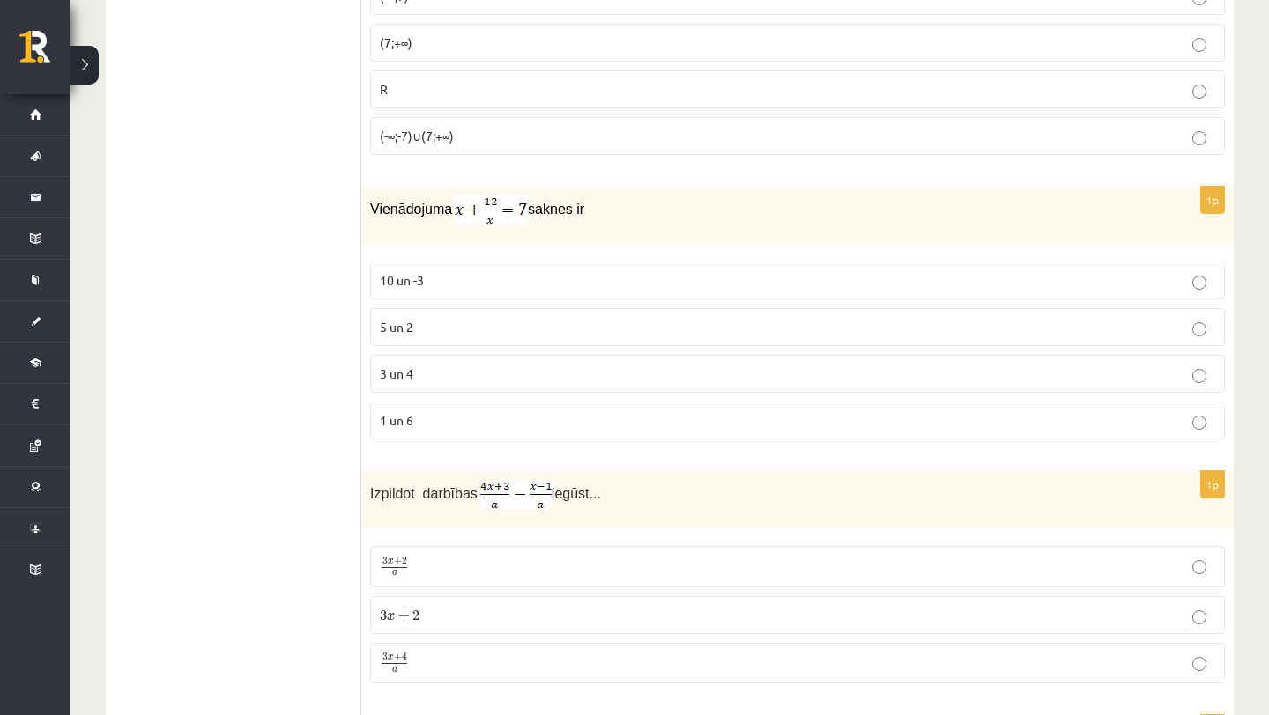
scroll to position [5546, 0]
click at [405, 365] on span "3 un 4" at bounding box center [396, 370] width 33 height 16
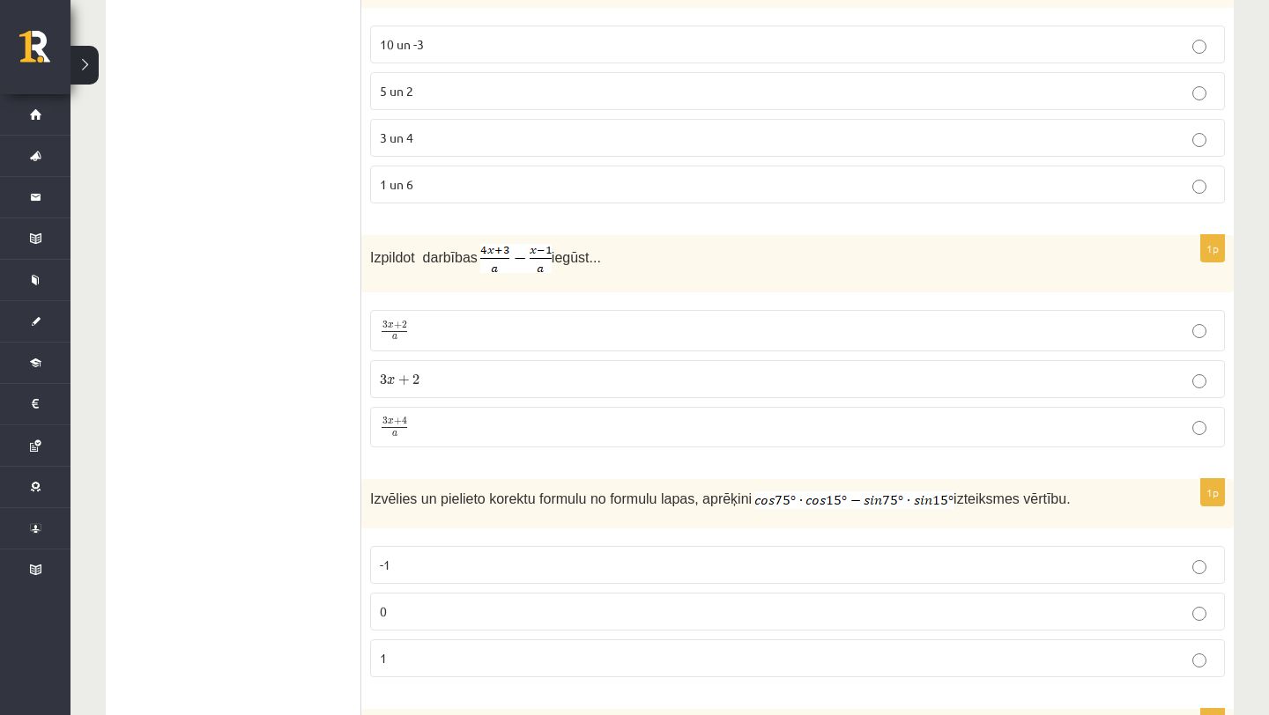
scroll to position [5781, 0]
click at [394, 416] on span "+" at bounding box center [398, 420] width 8 height 8
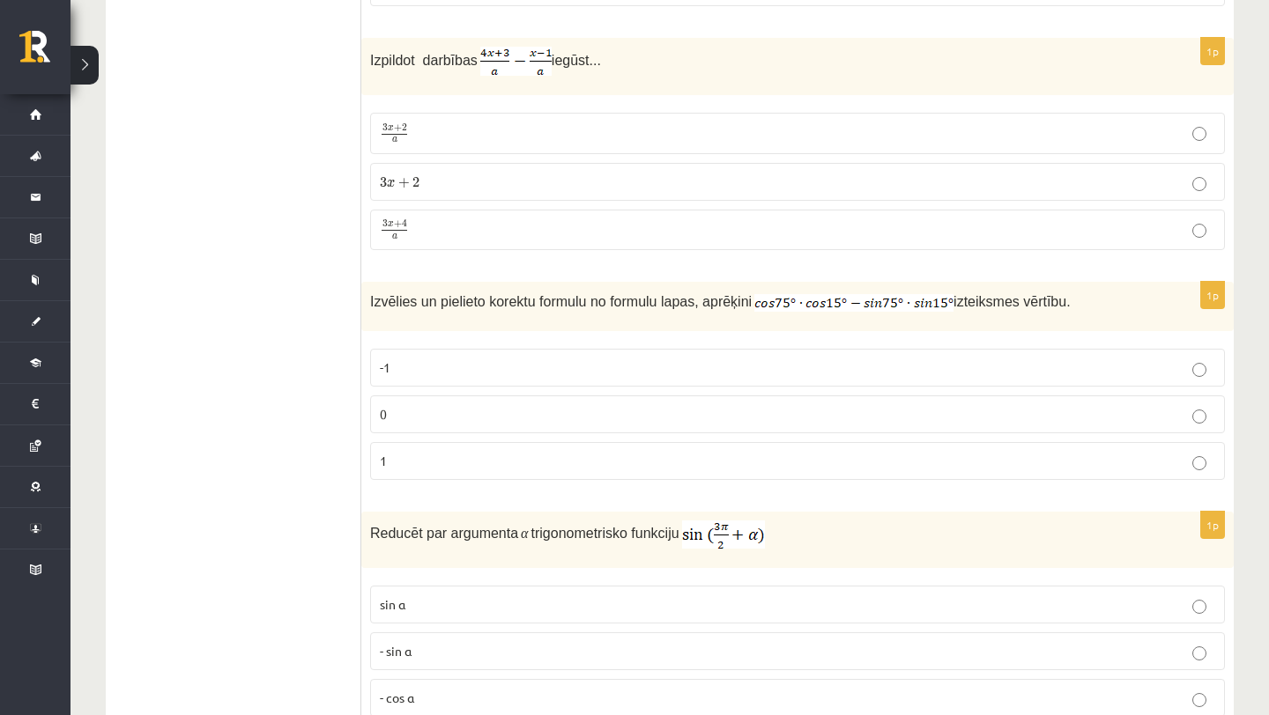
scroll to position [5978, 0]
click at [393, 413] on p "0" at bounding box center [797, 412] width 835 height 18
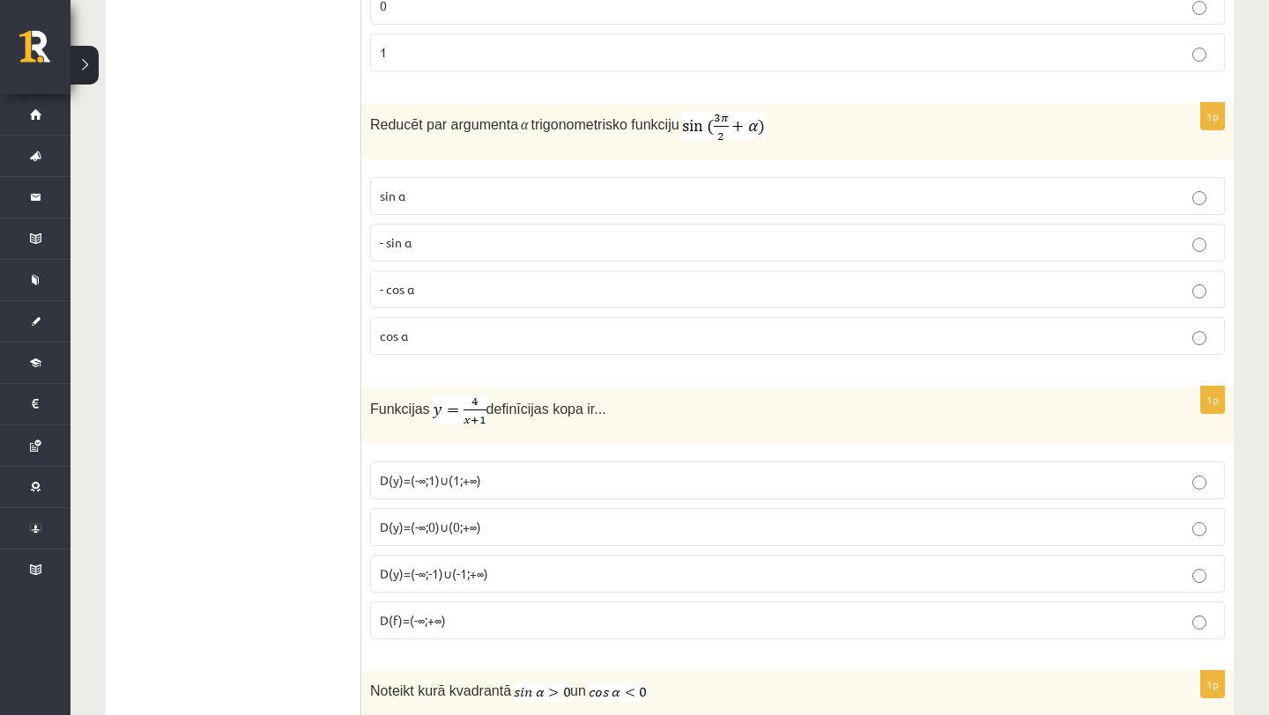
scroll to position [6380, 0]
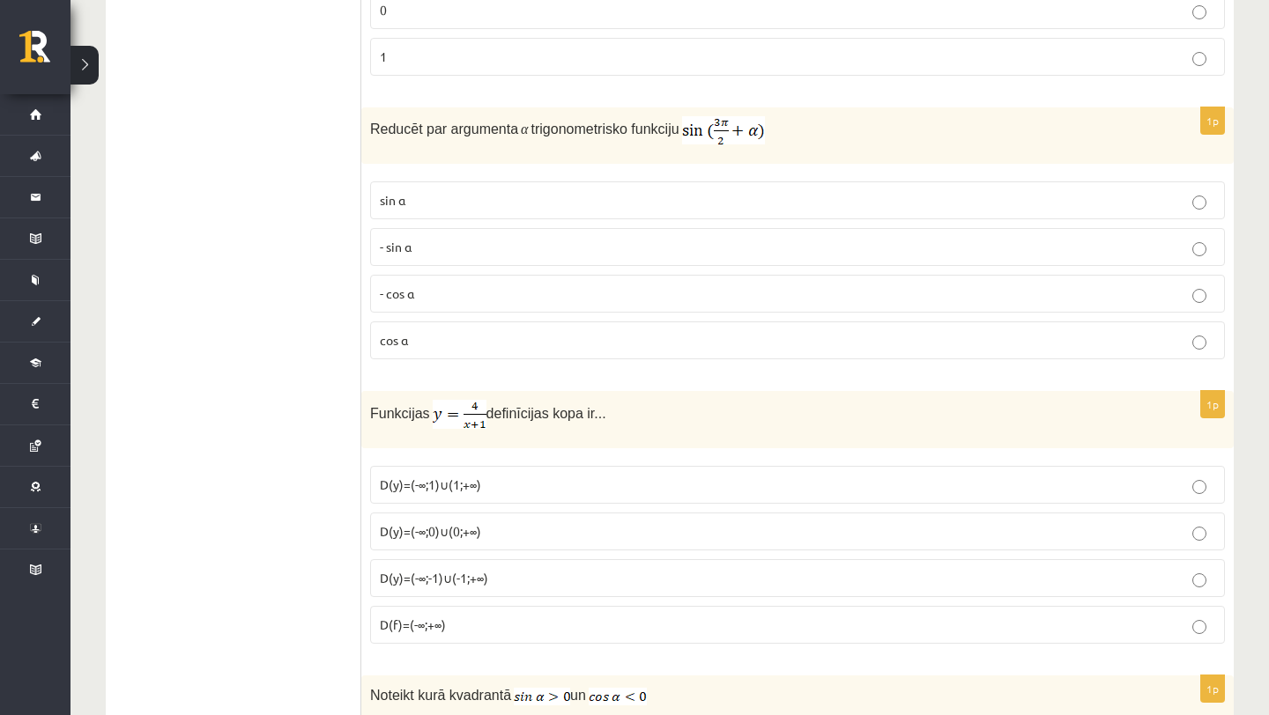
click at [388, 289] on span "- cos ⁡α" at bounding box center [397, 293] width 34 height 16
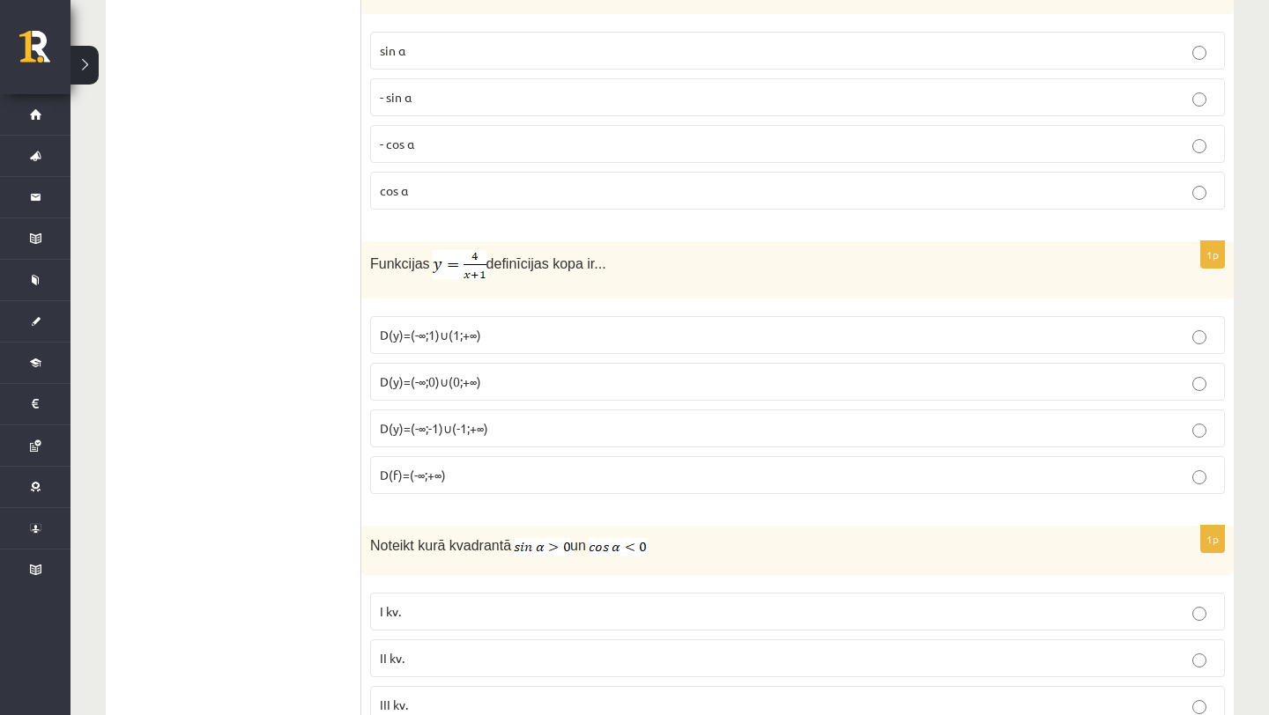
scroll to position [6546, 0]
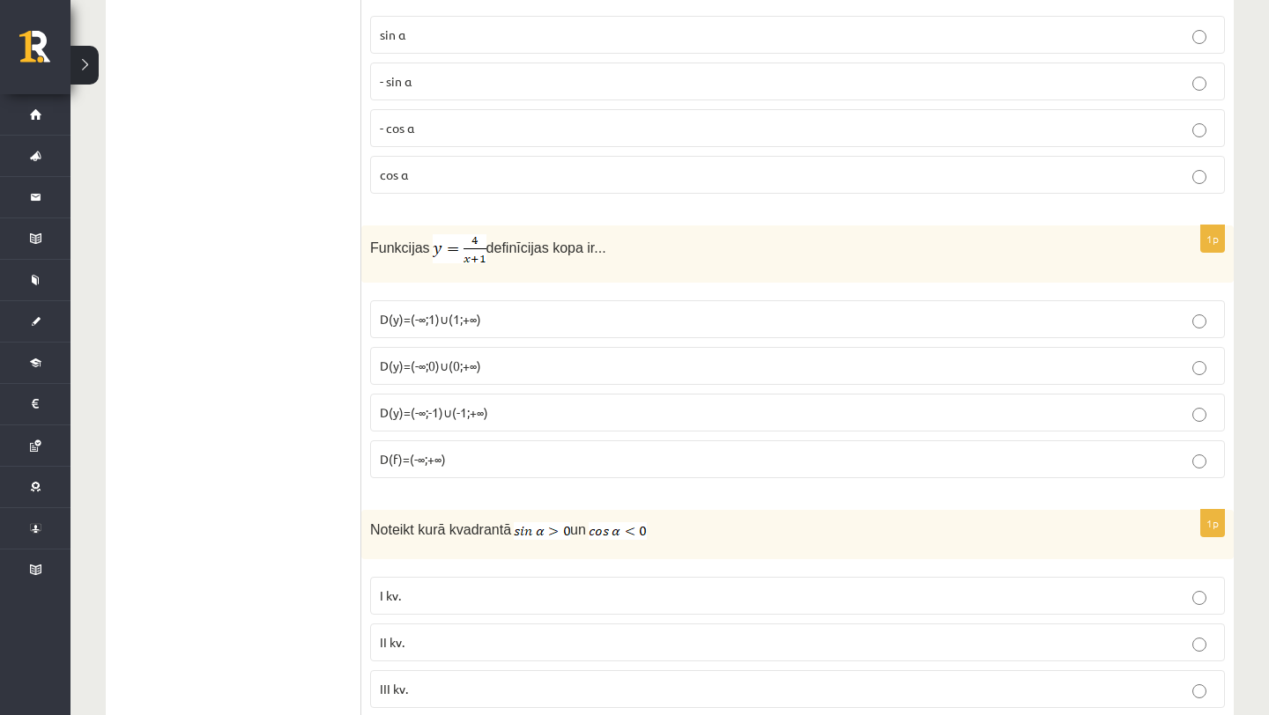
click at [417, 404] on span "D(y)=(-∞;-1)∪(-1;+∞)" at bounding box center [434, 412] width 108 height 16
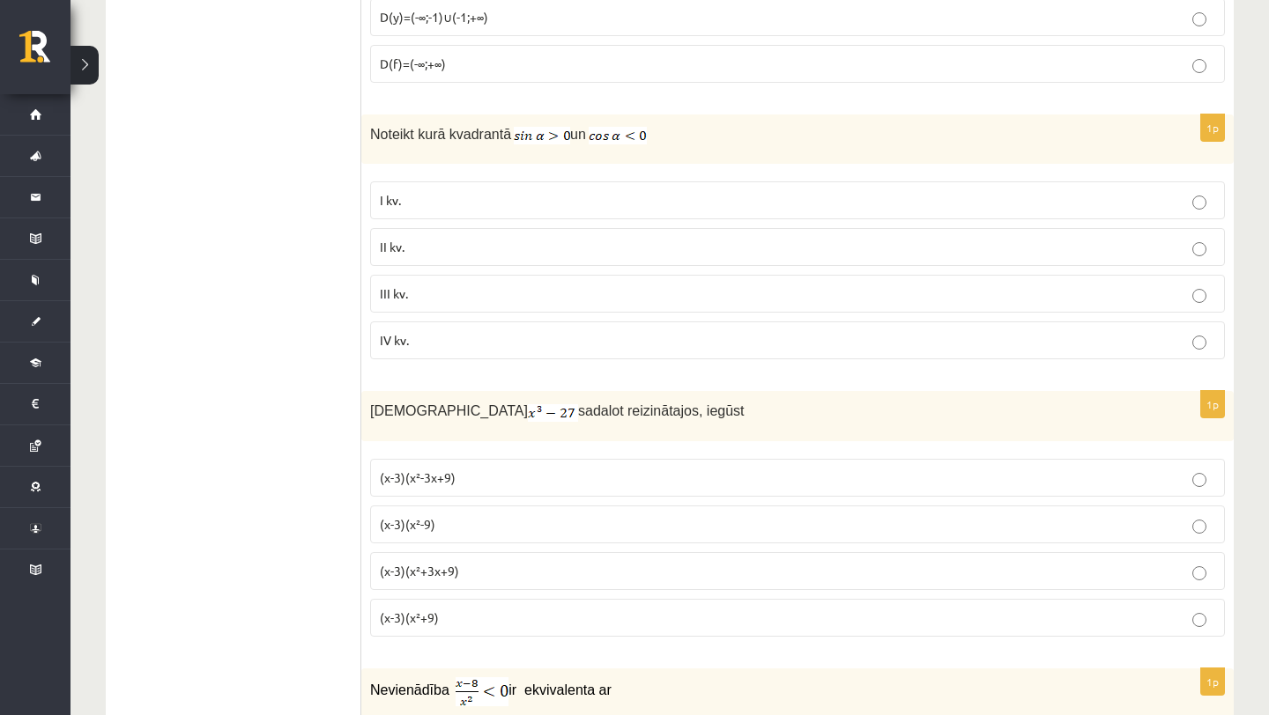
scroll to position [6937, 0]
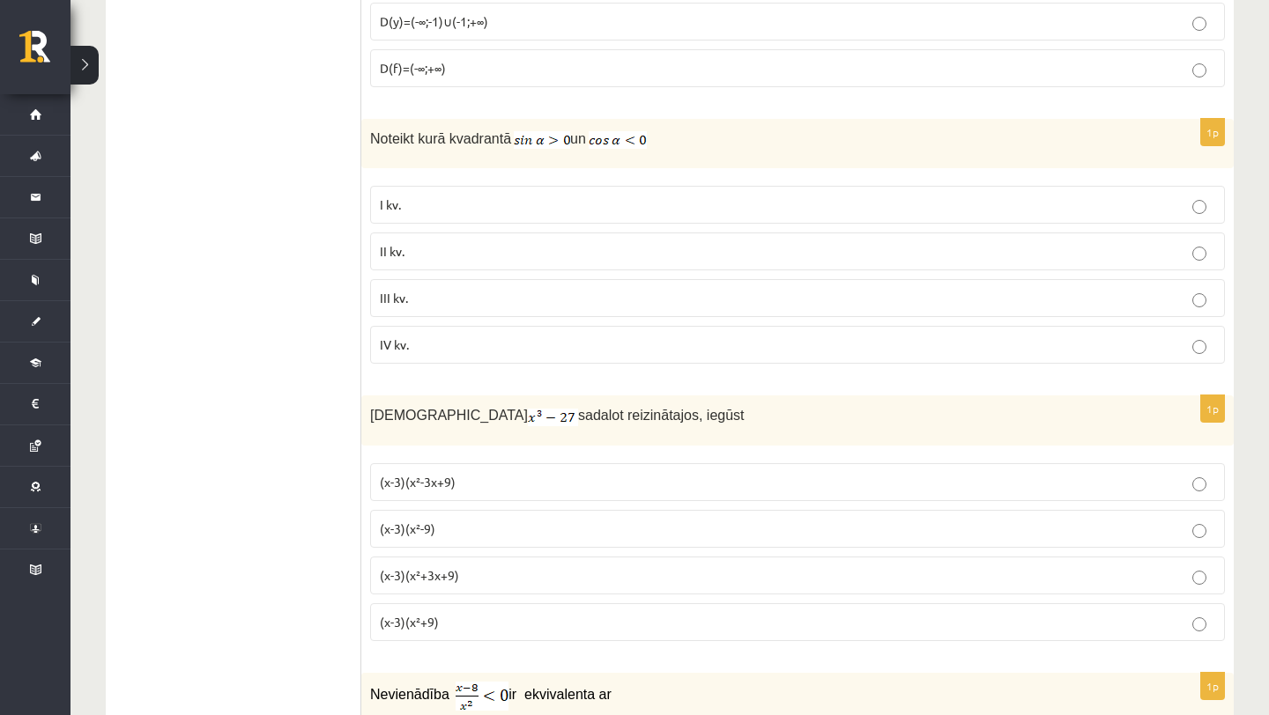
click at [409, 242] on p "II kv." at bounding box center [797, 251] width 835 height 18
click at [396, 482] on p "(x-3)(x²-3x+9)" at bounding box center [797, 482] width 835 height 18
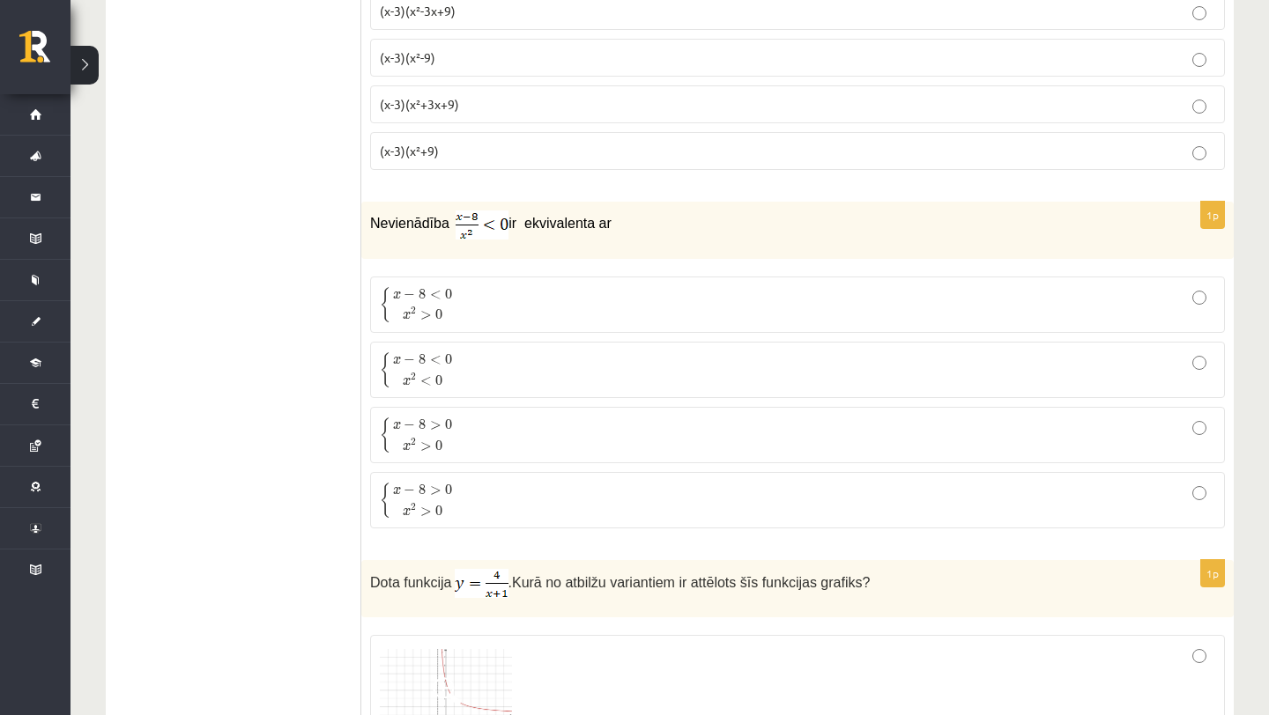
scroll to position [7401, 0]
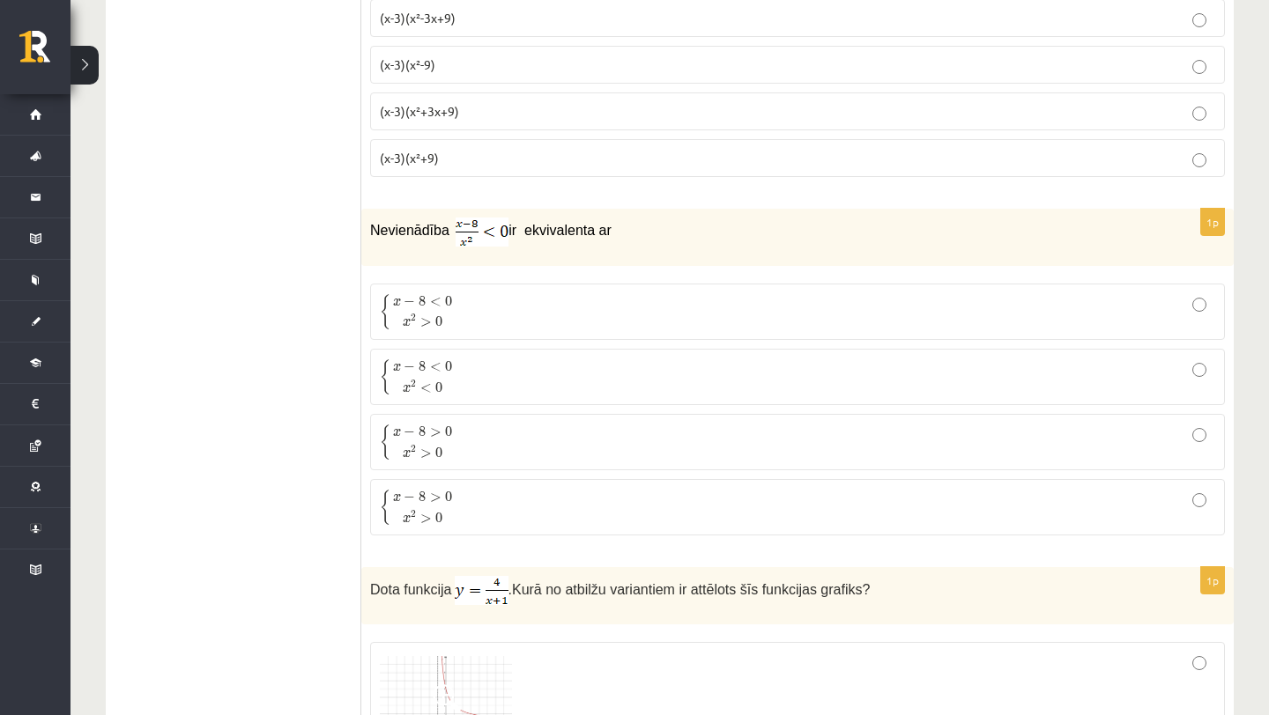
click at [403, 385] on span "x" at bounding box center [407, 389] width 8 height 8
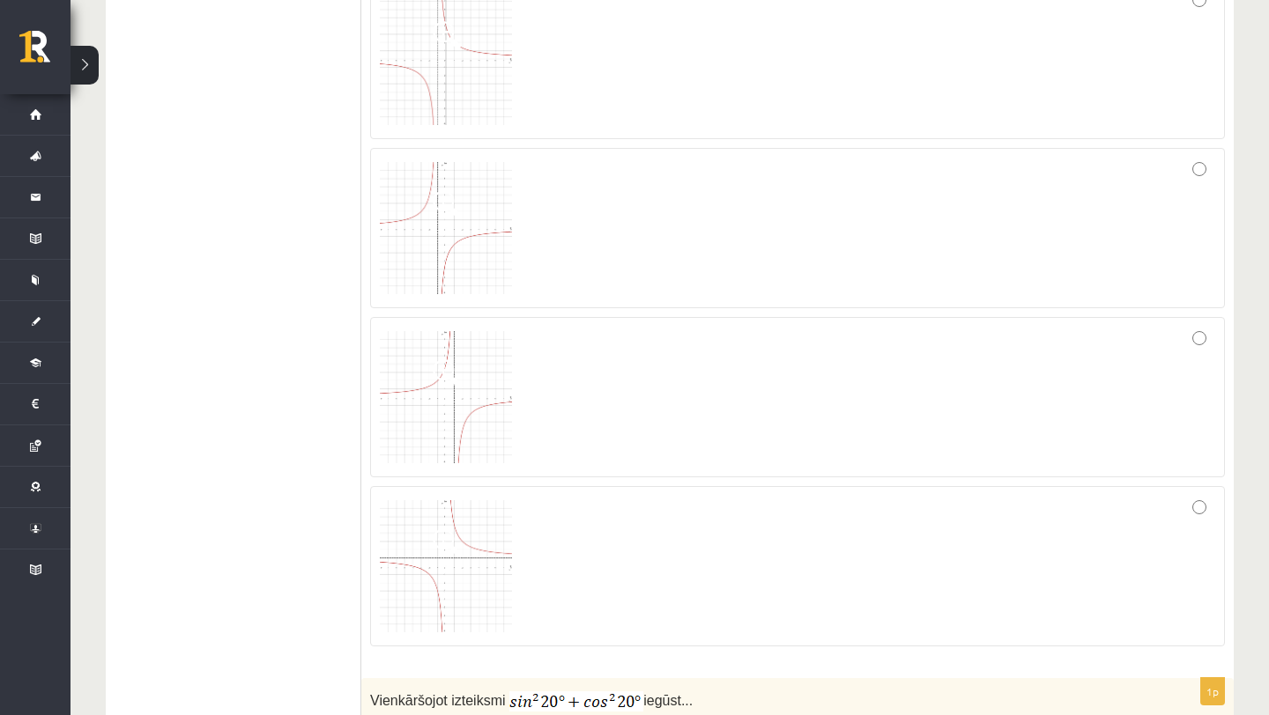
scroll to position [7946, 0]
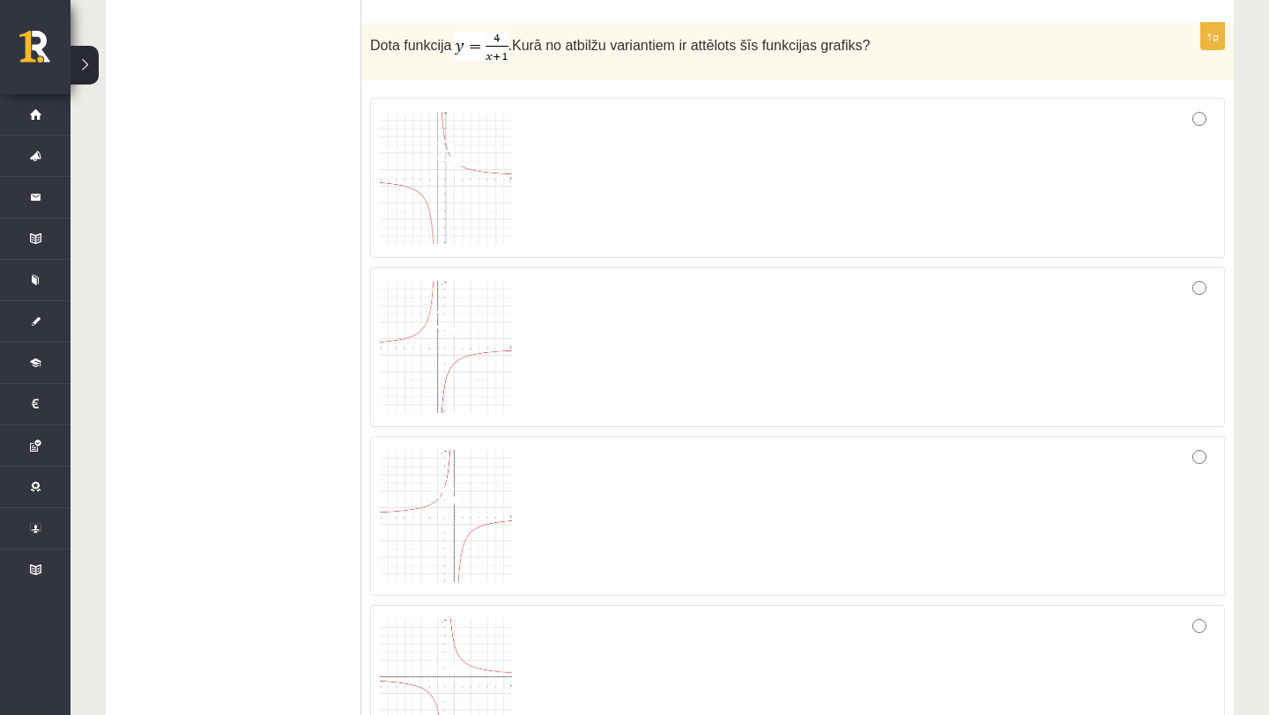
click at [461, 120] on img at bounding box center [446, 178] width 132 height 132
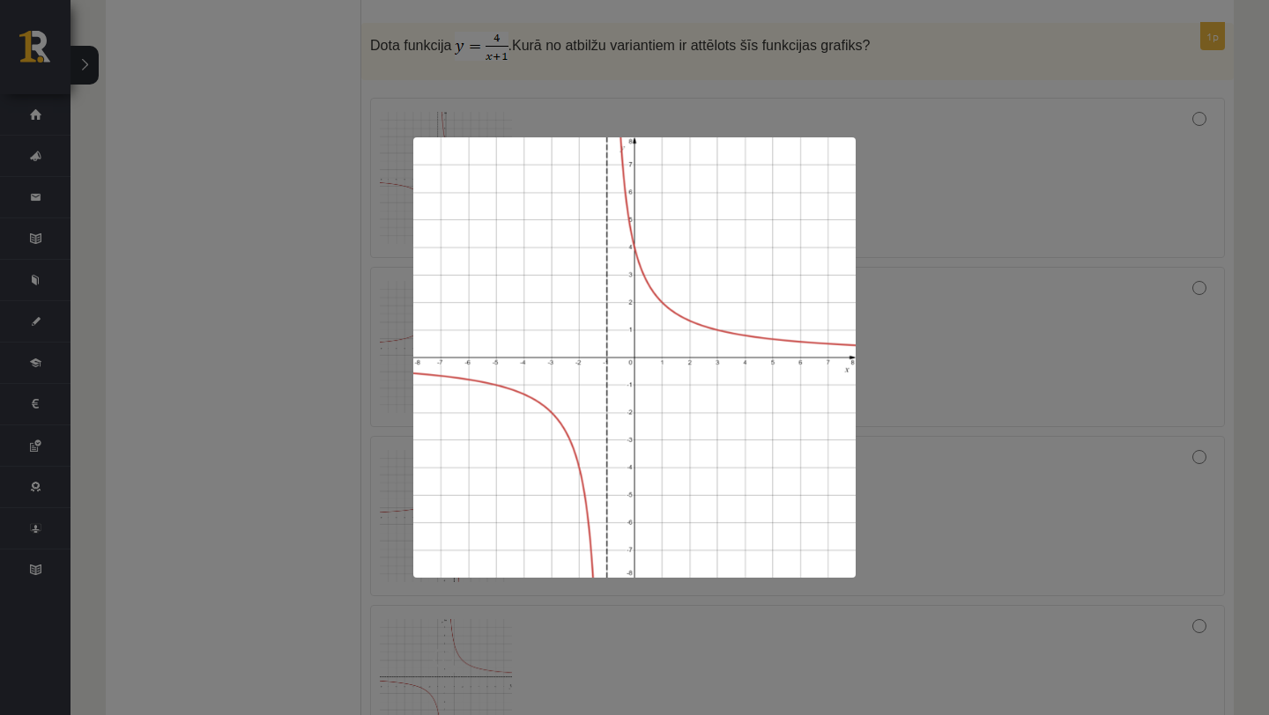
click at [941, 477] on div at bounding box center [634, 357] width 1269 height 715
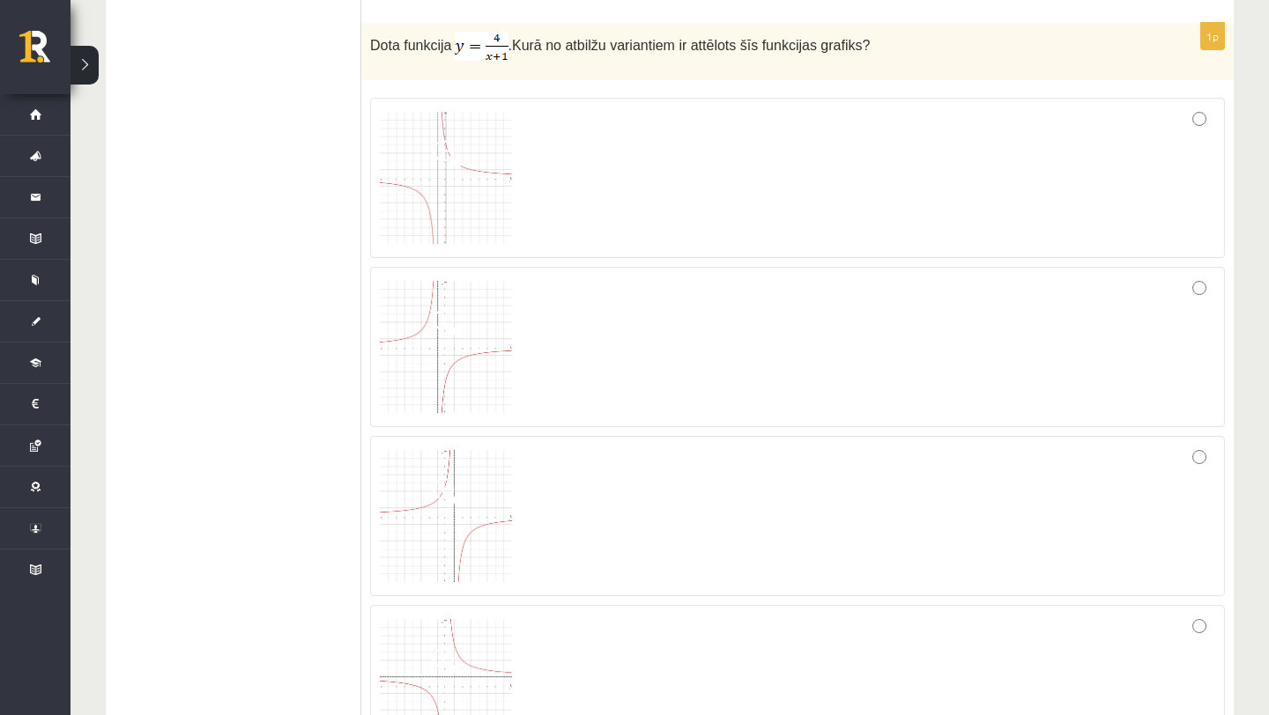
click at [1035, 131] on div at bounding box center [797, 177] width 835 height 141
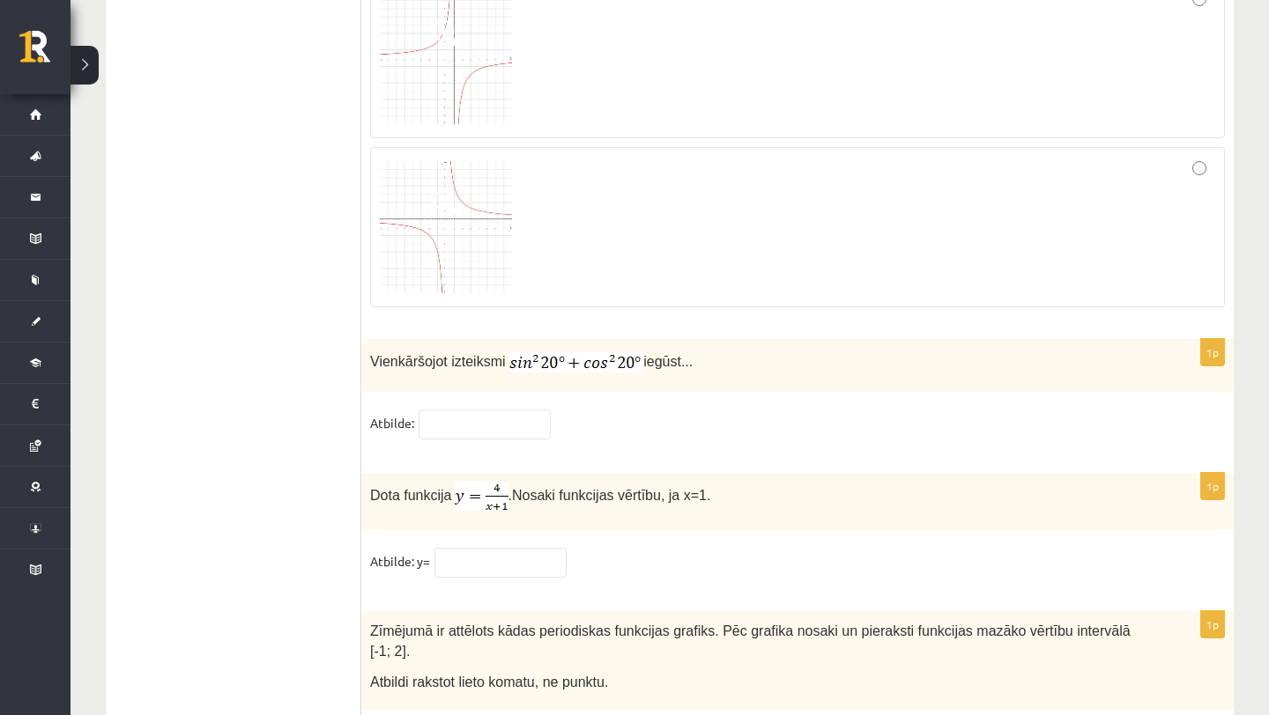
scroll to position [8569, 0]
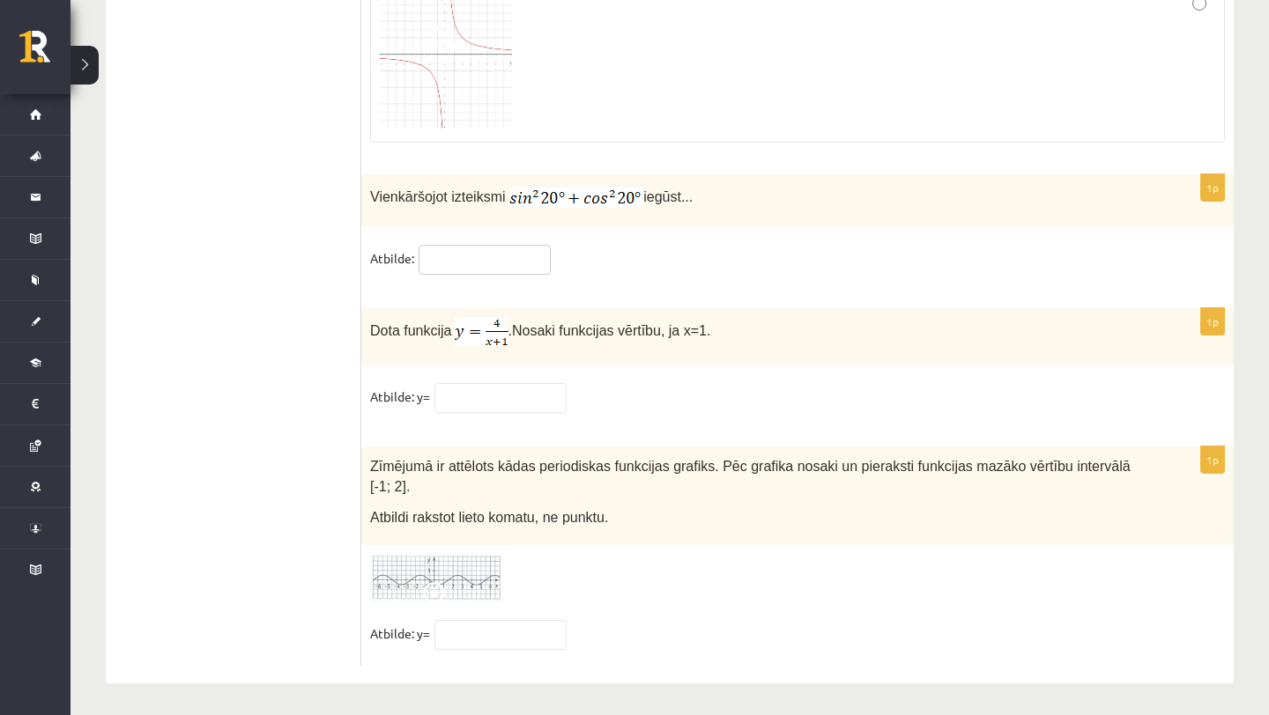
click at [487, 261] on input "text" at bounding box center [484, 260] width 132 height 30
type input "*"
click at [471, 392] on input "text" at bounding box center [500, 398] width 132 height 30
click at [498, 388] on input "text" at bounding box center [500, 398] width 132 height 30
type input "*"
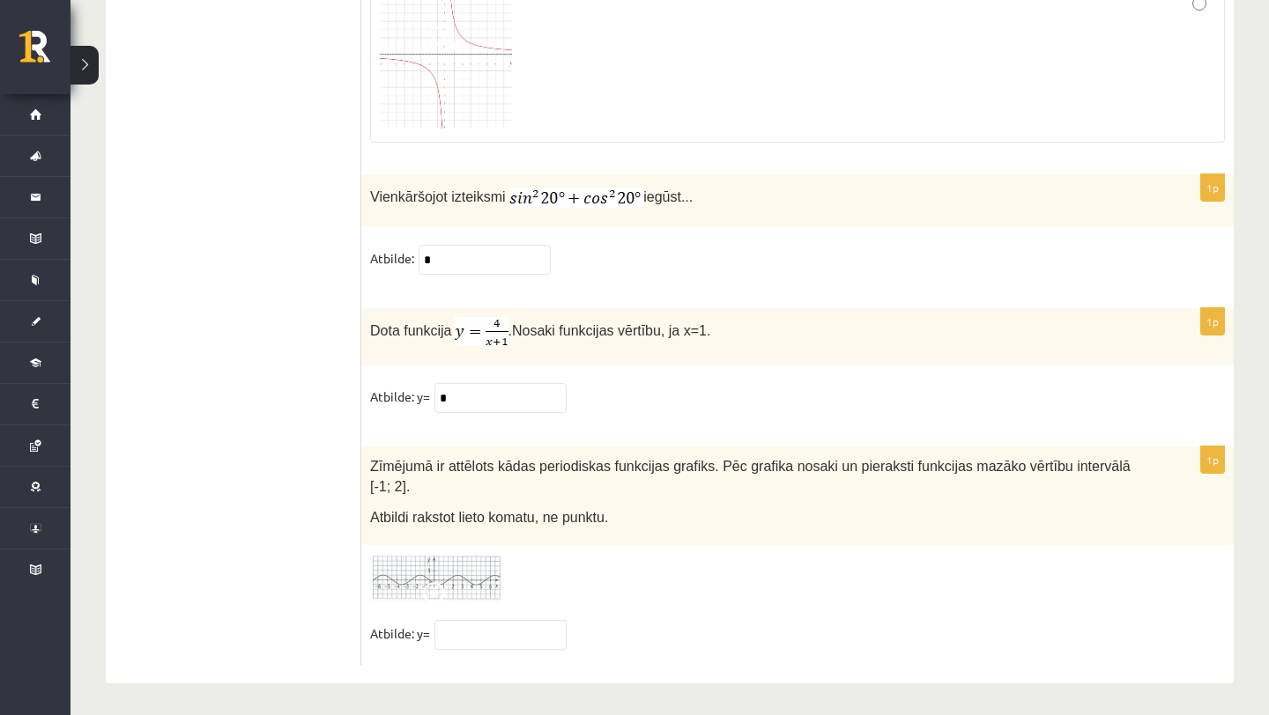
click at [400, 576] on img at bounding box center [436, 578] width 132 height 48
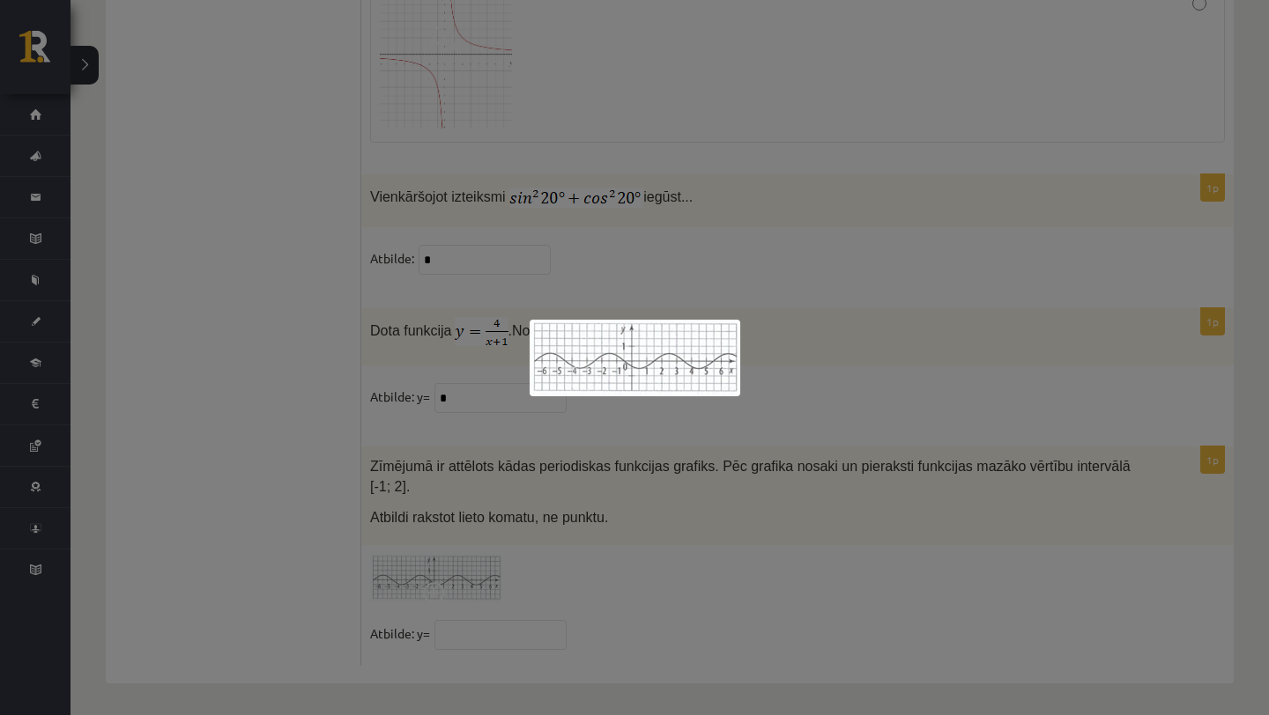
click at [664, 618] on div at bounding box center [634, 357] width 1269 height 715
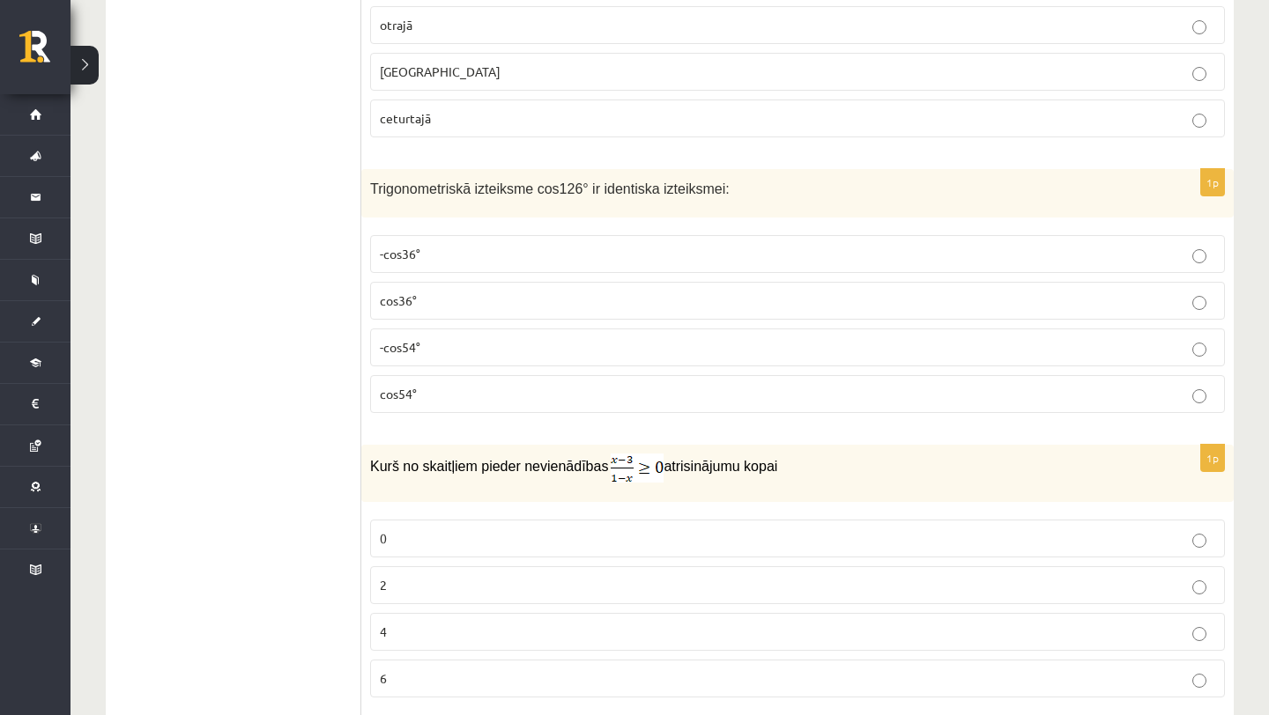
scroll to position [0, 0]
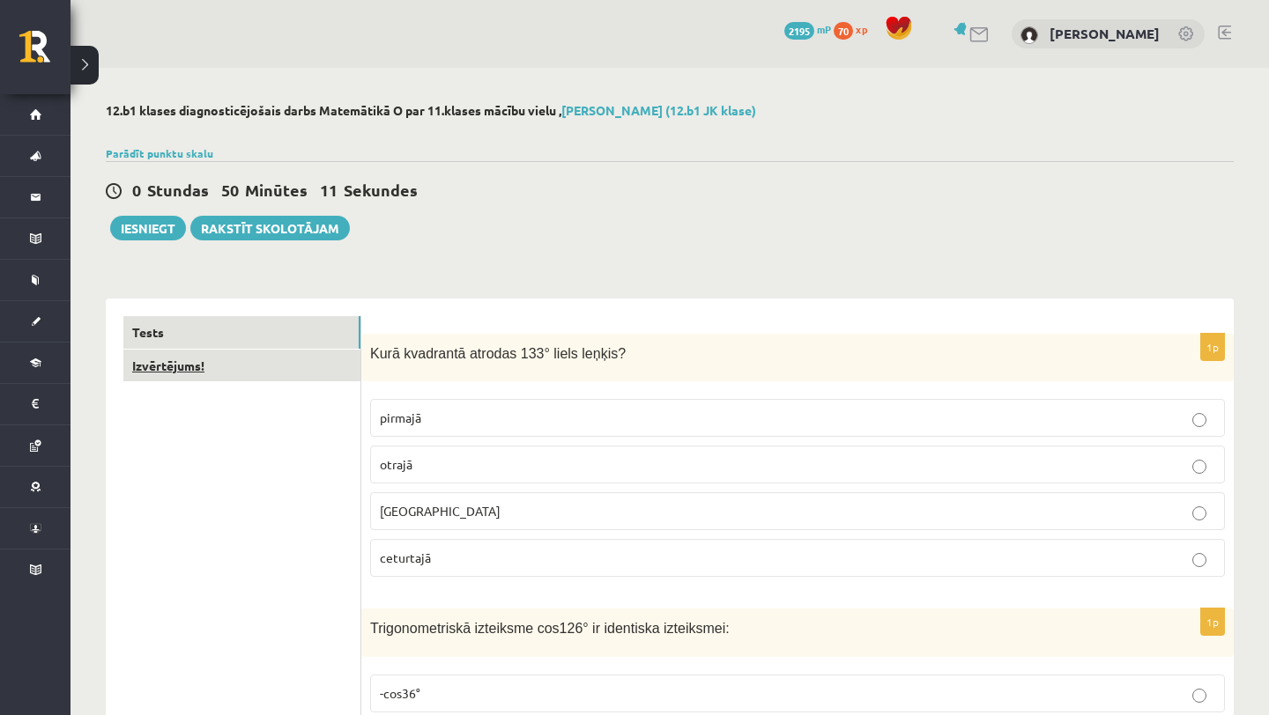
click at [152, 375] on link "Izvērtējums!" at bounding box center [241, 366] width 237 height 33
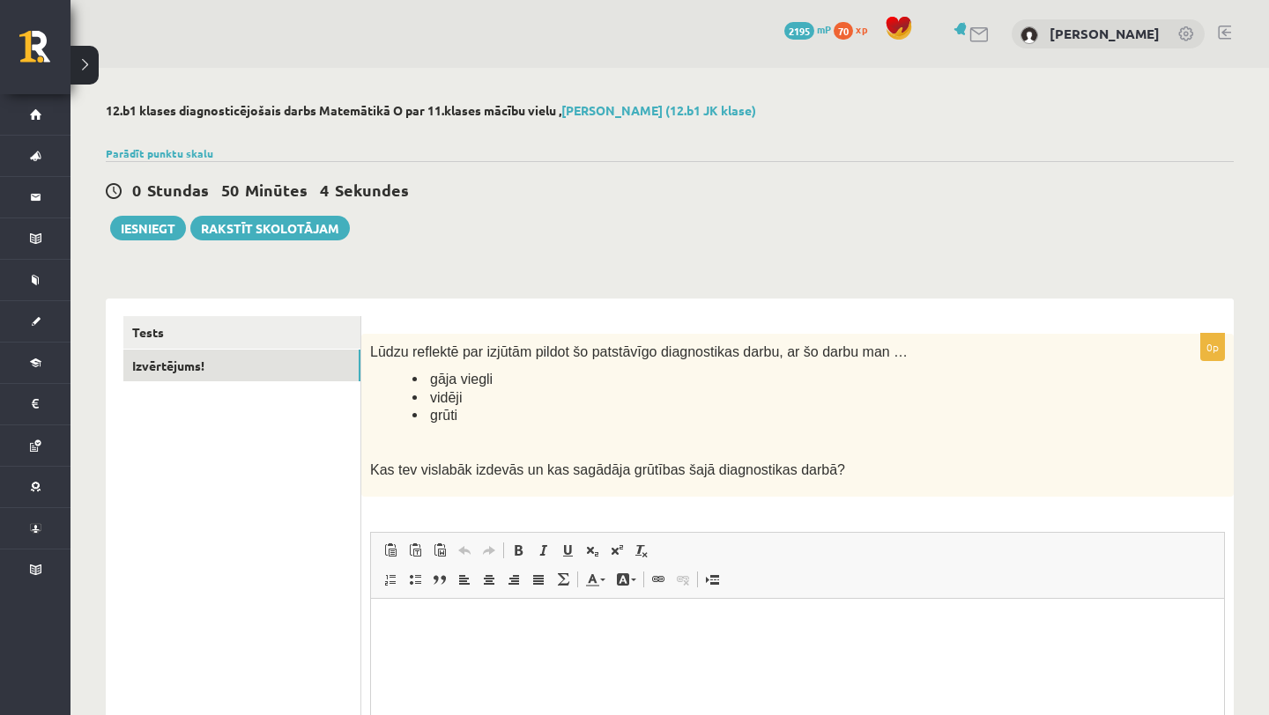
click at [465, 640] on html at bounding box center [797, 625] width 853 height 54
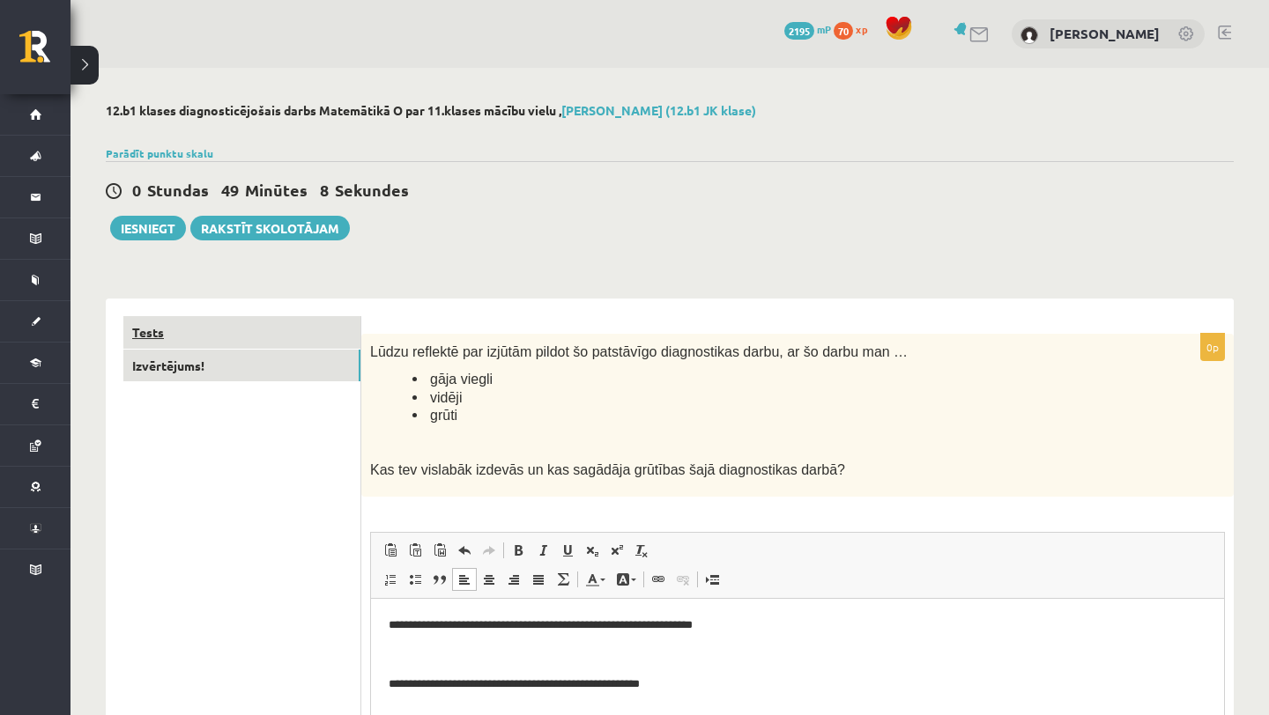
click at [137, 332] on link "Tests" at bounding box center [241, 332] width 237 height 33
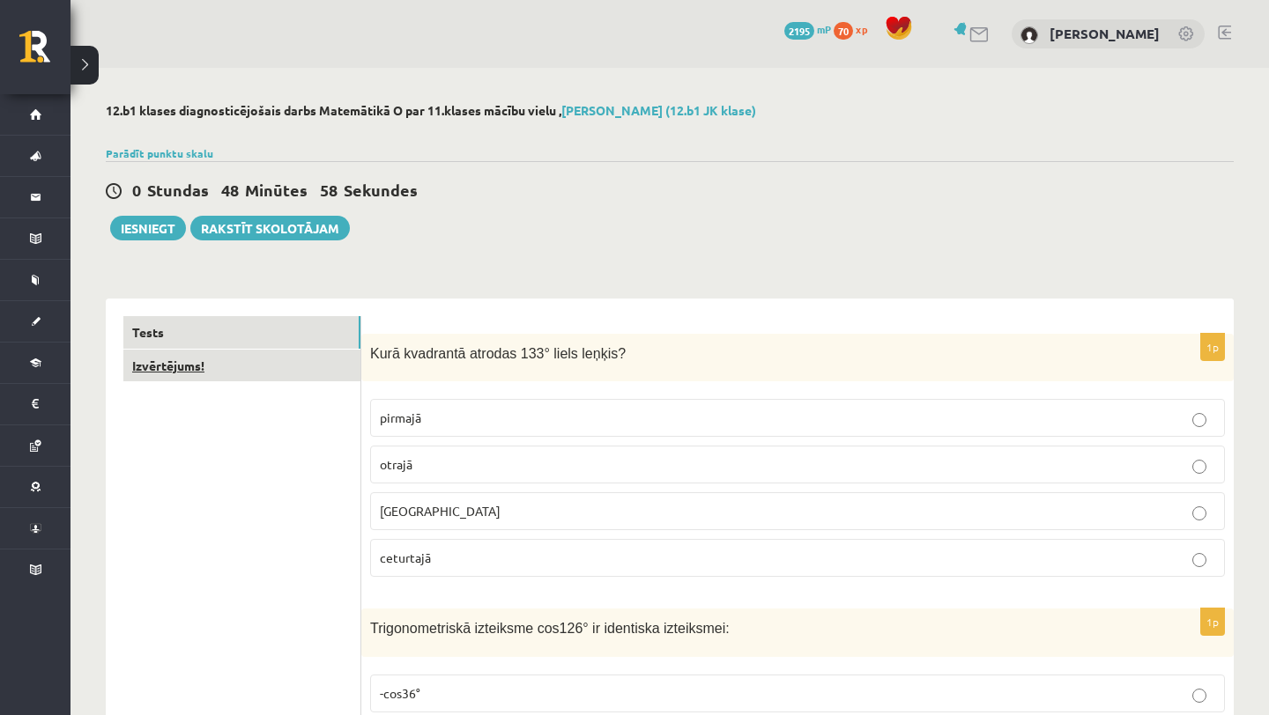
click at [196, 364] on link "Izvērtējums!" at bounding box center [241, 366] width 237 height 33
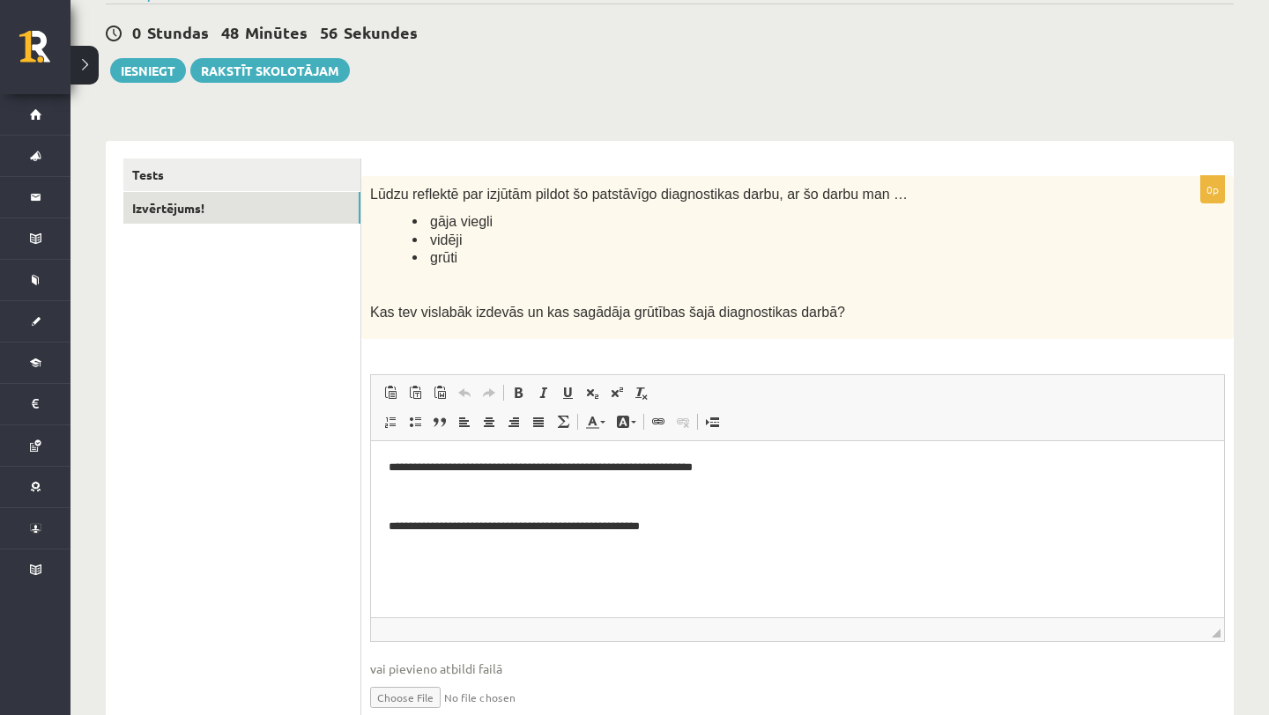
scroll to position [172, 0]
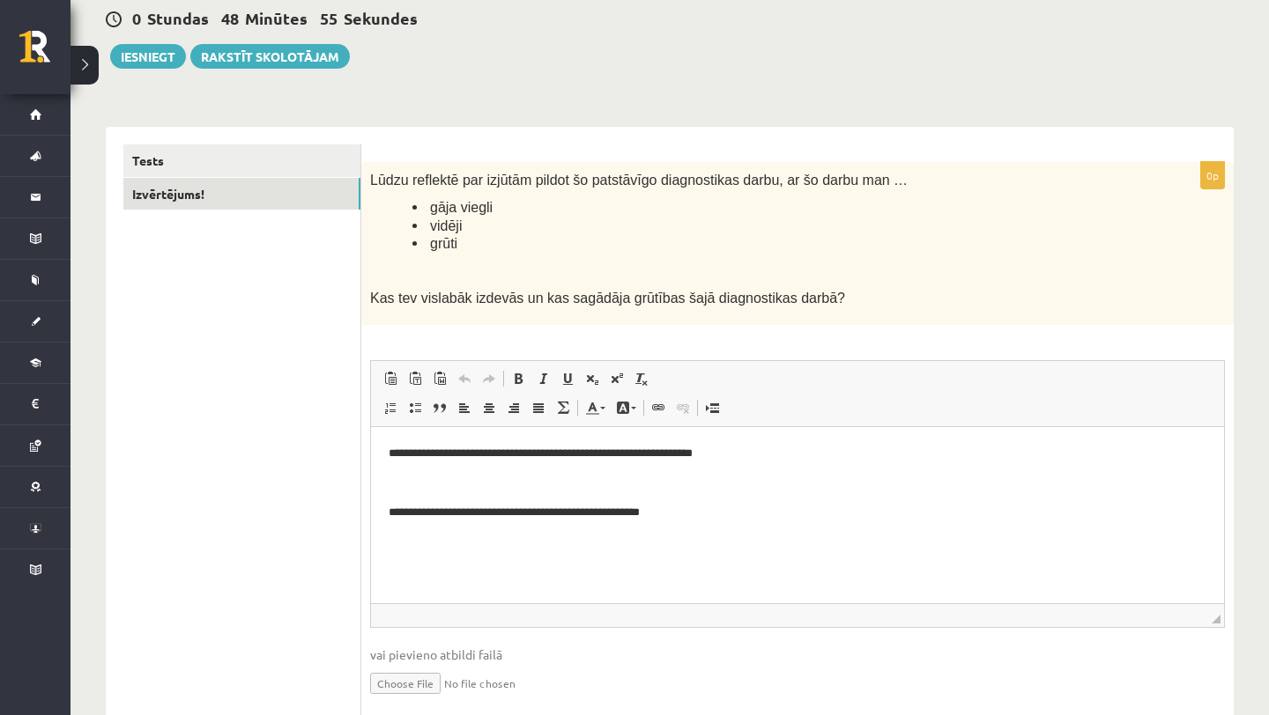
click at [705, 515] on p "**********" at bounding box center [796, 512] width 817 height 18
click at [199, 162] on link "Tests" at bounding box center [241, 160] width 237 height 33
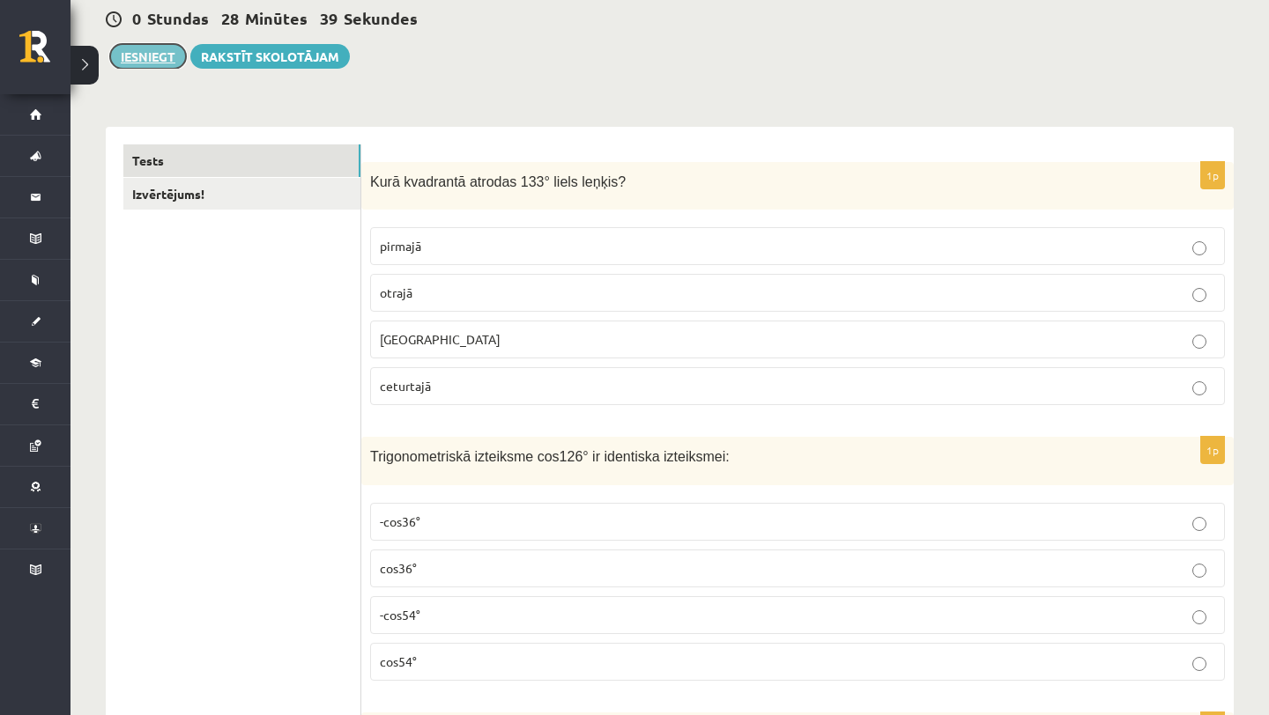
click at [152, 59] on button "Iesniegt" at bounding box center [148, 56] width 76 height 25
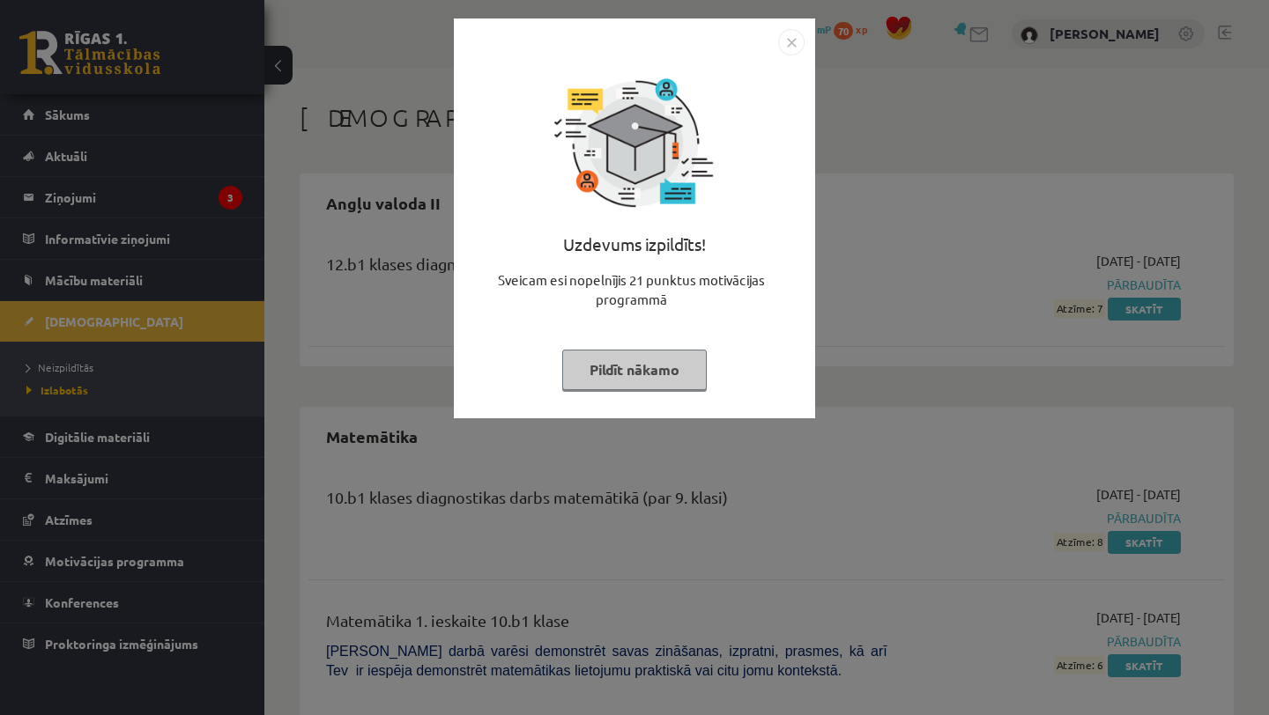
click at [632, 375] on button "Pildīt nākamo" at bounding box center [634, 370] width 144 height 41
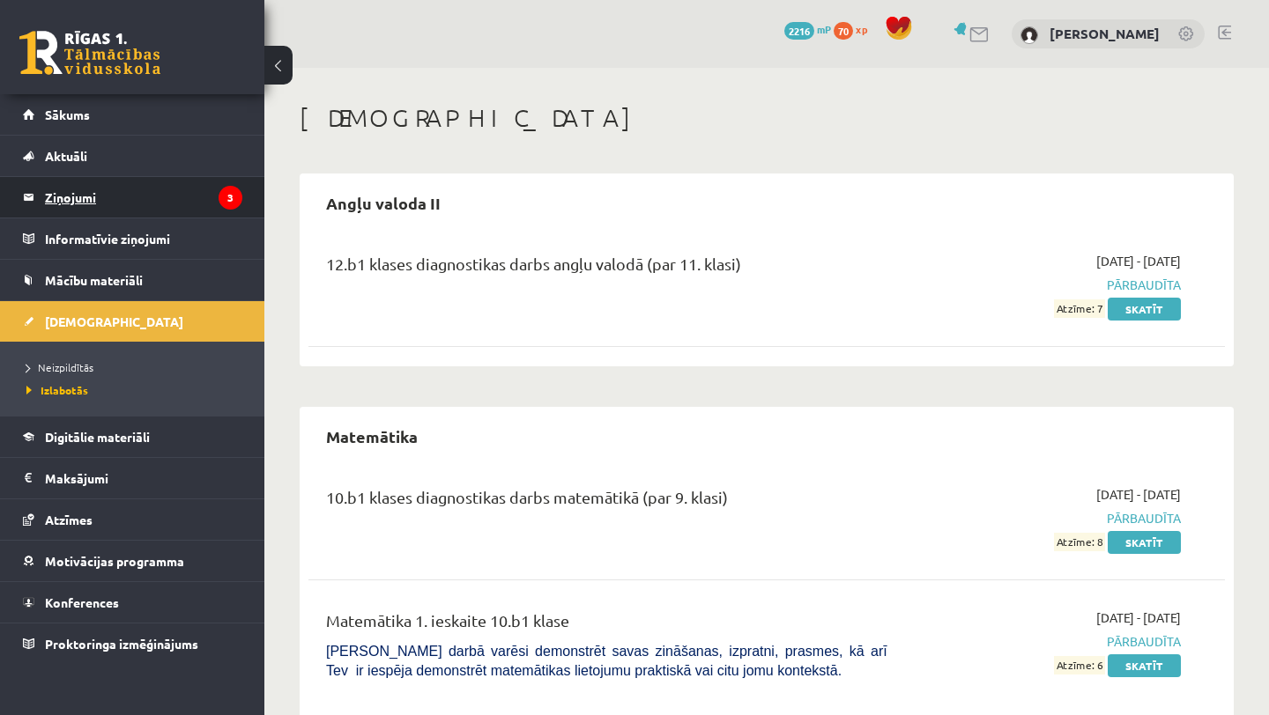
click at [92, 202] on legend "Ziņojumi 3" at bounding box center [143, 197] width 197 height 41
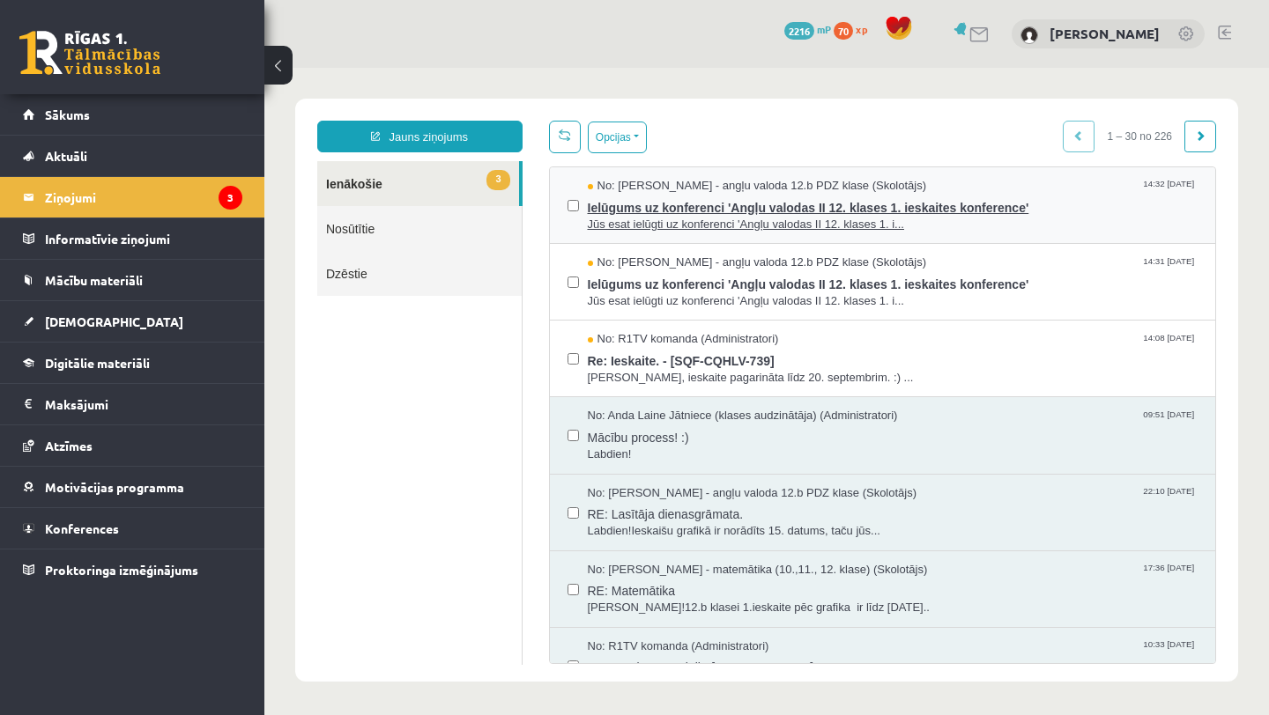
click at [632, 218] on span "Jūs esat ielūgti uz konferenci 'Angļu valodas II 12. klases 1. i..." at bounding box center [893, 225] width 610 height 17
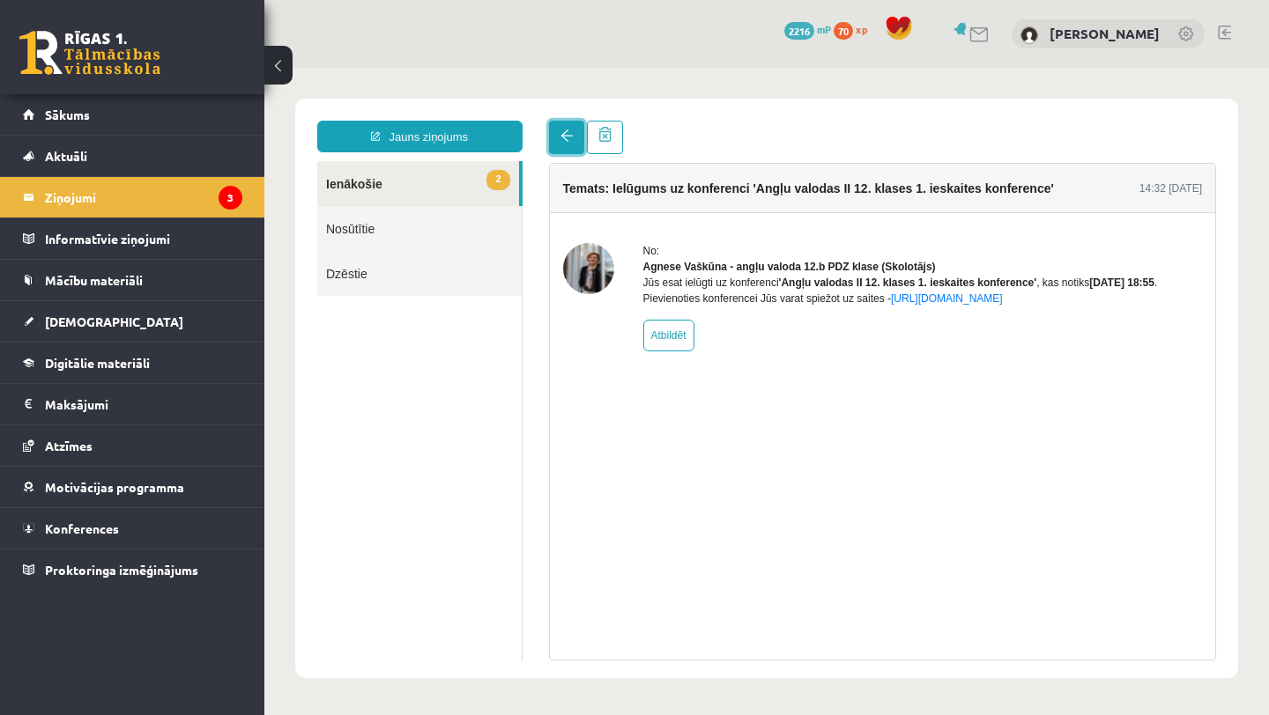
click at [574, 151] on link at bounding box center [566, 137] width 35 height 33
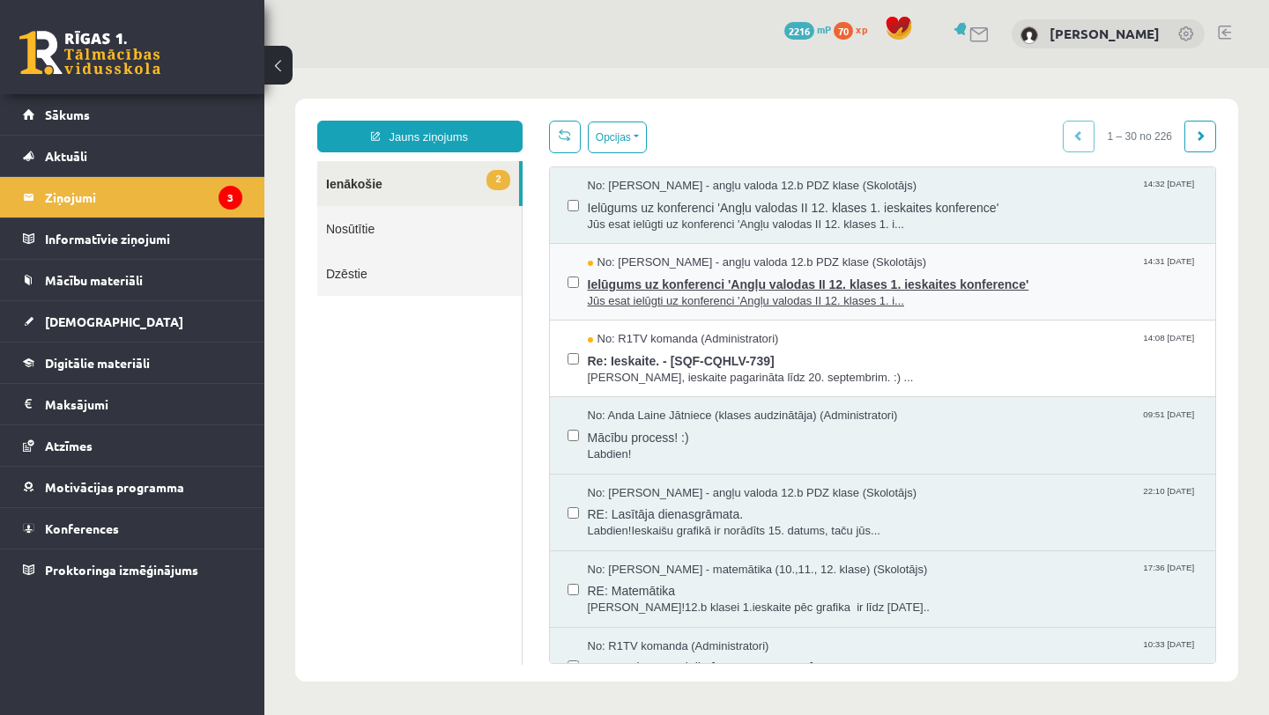
click at [628, 288] on span "Ielūgums uz konferenci 'Angļu valodas II 12. klases 1. ieskaites konference'" at bounding box center [893, 282] width 610 height 22
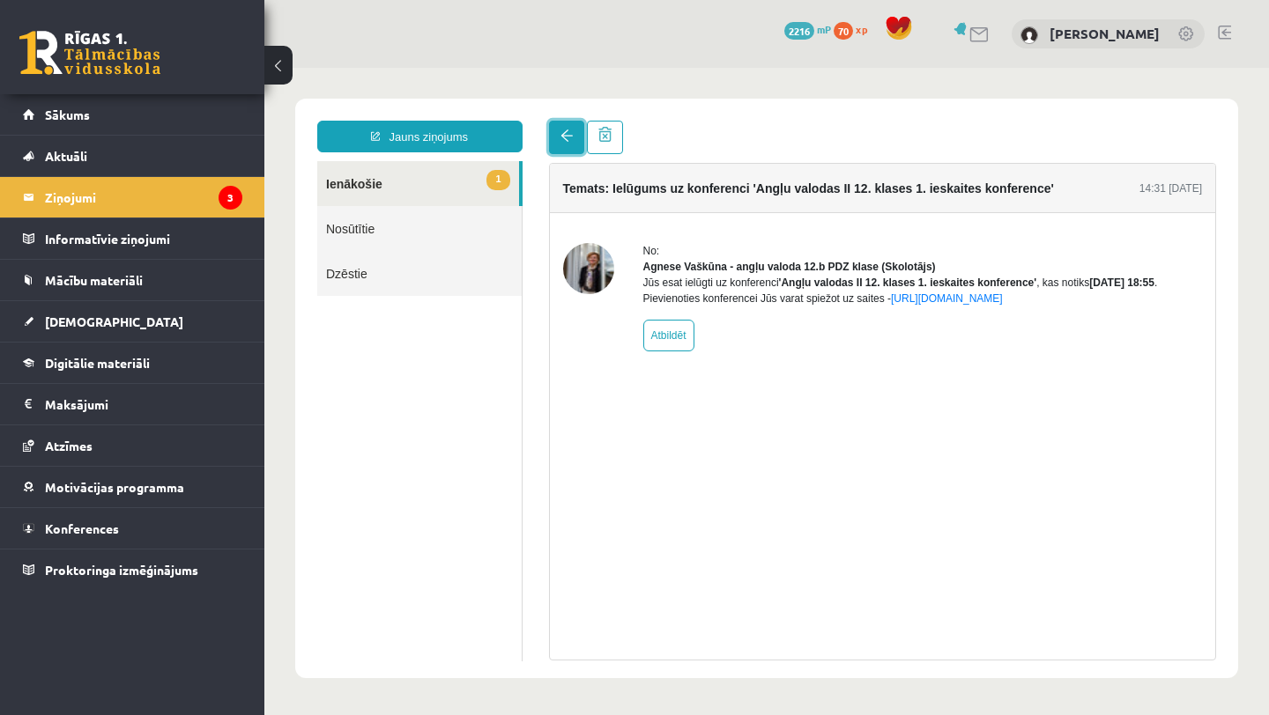
click at [562, 147] on link at bounding box center [566, 137] width 35 height 33
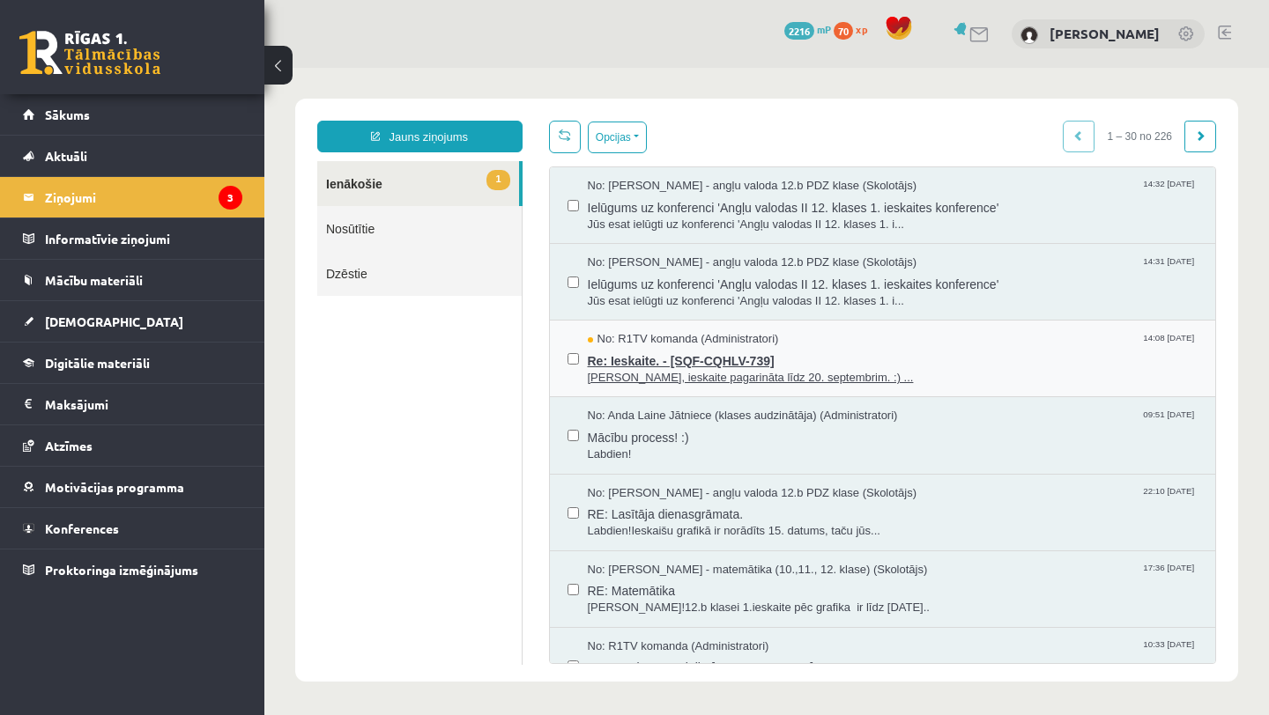
click at [638, 359] on span "Re: Ieskaite. - [SQF-CQHLV-739]" at bounding box center [893, 359] width 610 height 22
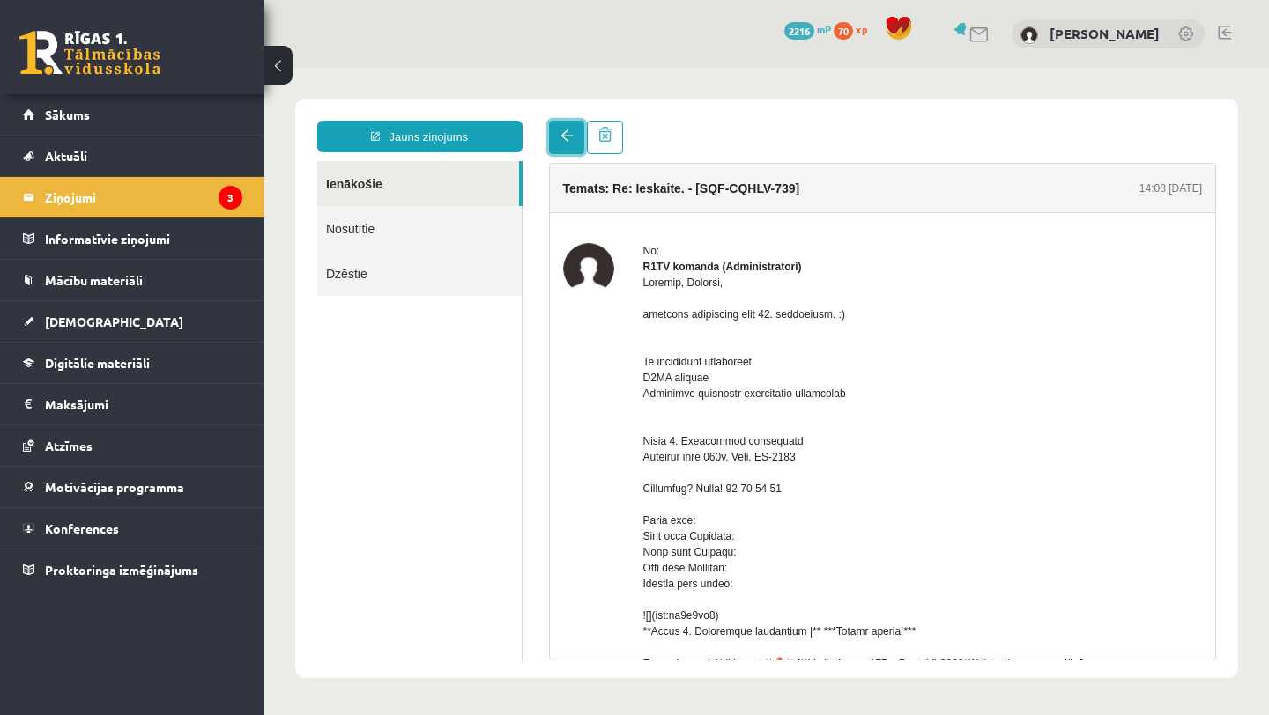
click at [560, 130] on span at bounding box center [566, 135] width 12 height 12
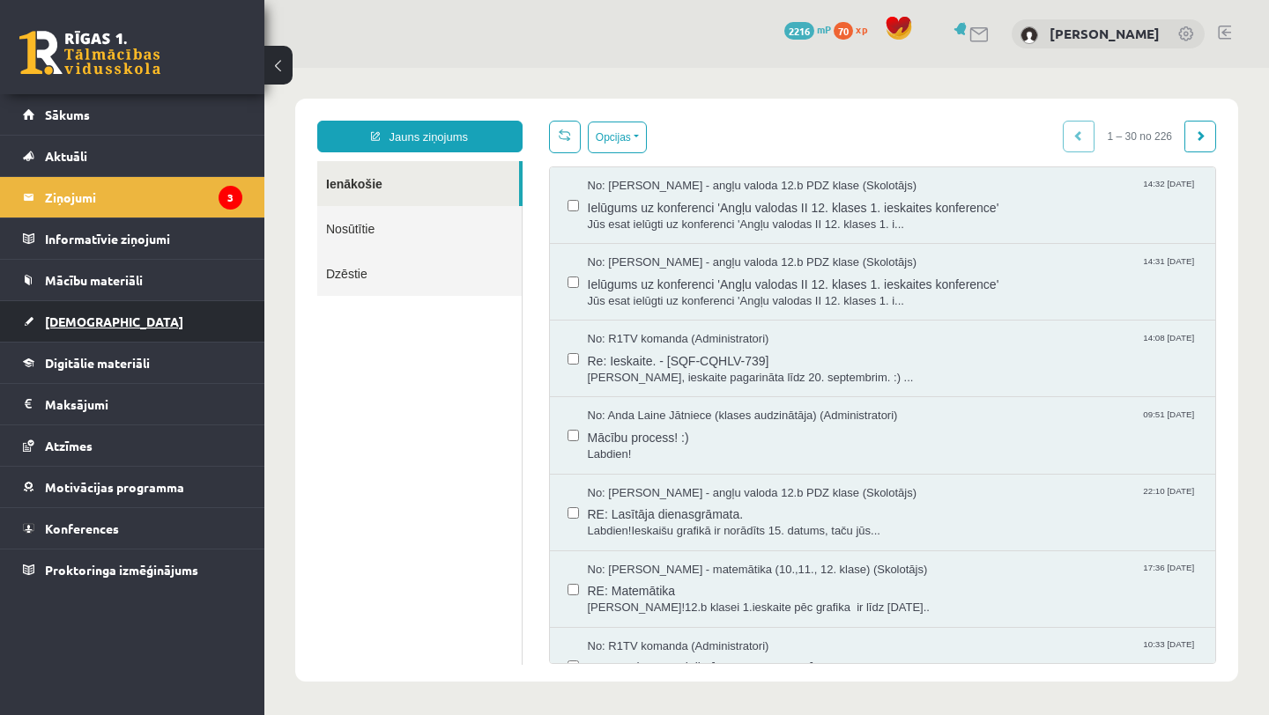
click at [65, 317] on span "[DEMOGRAPHIC_DATA]" at bounding box center [114, 322] width 138 height 16
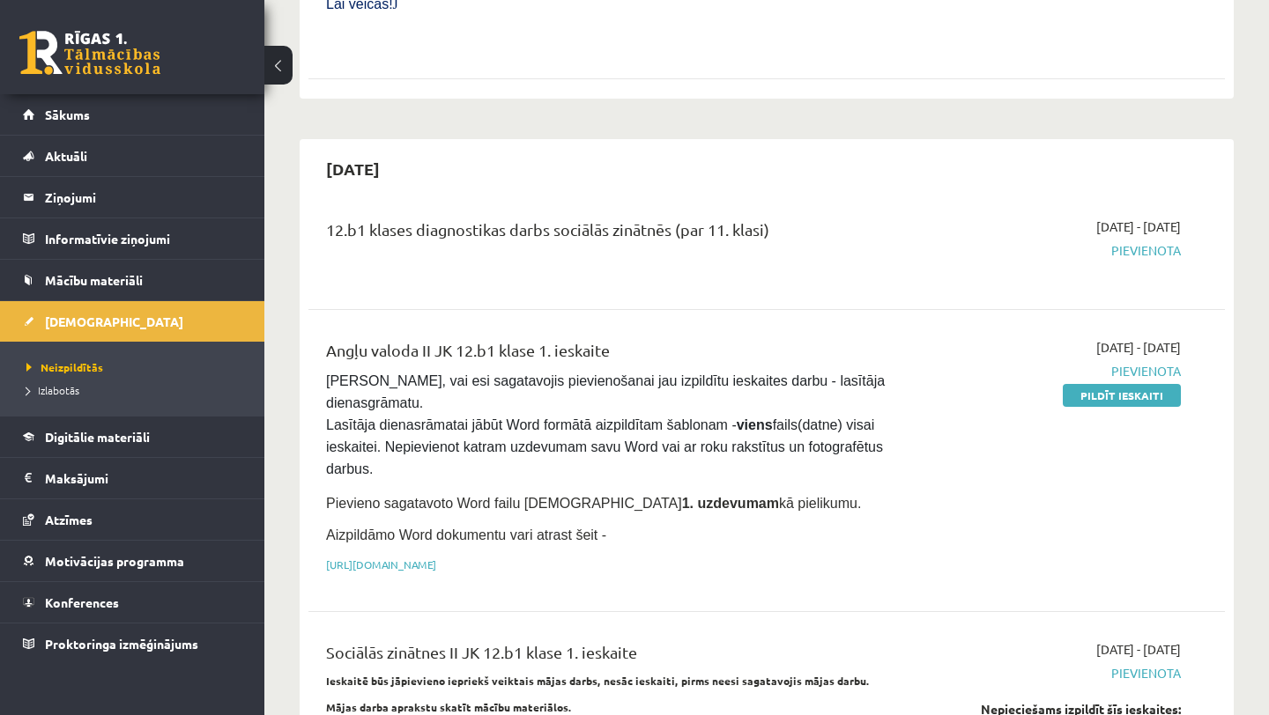
scroll to position [877, 0]
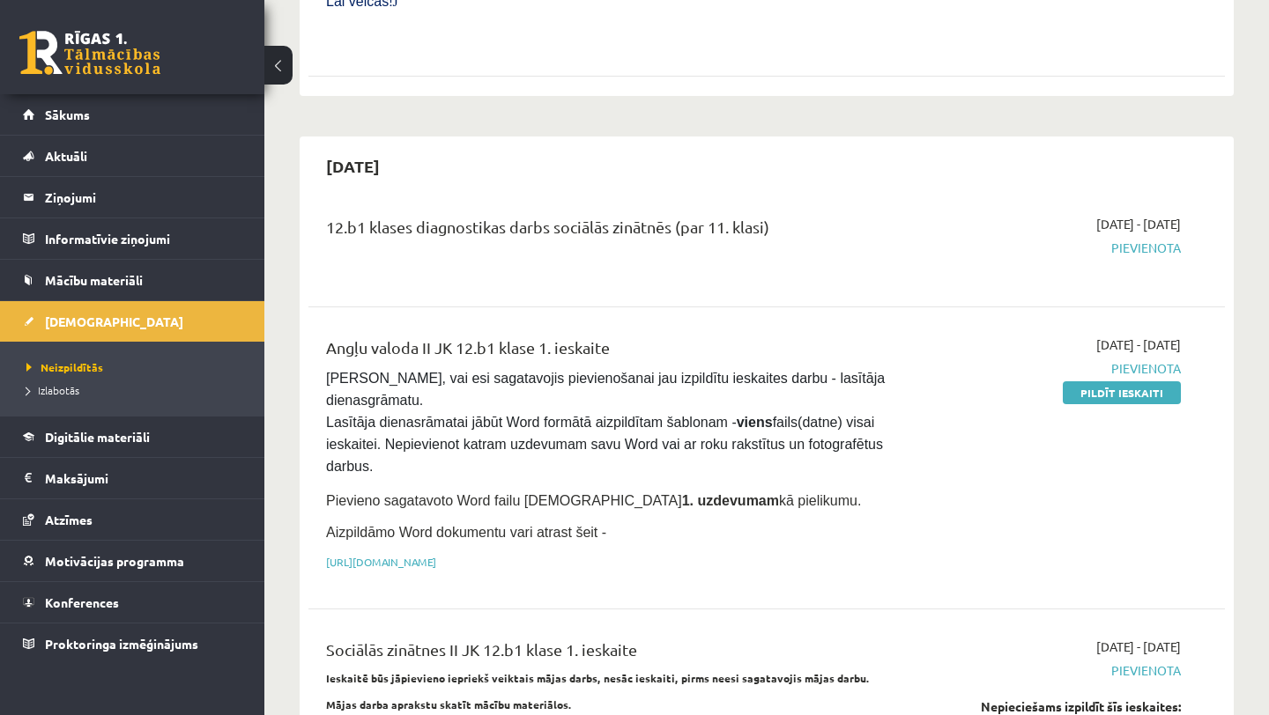
click at [50, 400] on li "Izlabotās" at bounding box center [136, 390] width 220 height 23
click at [51, 392] on span "Izlabotās" at bounding box center [57, 390] width 62 height 14
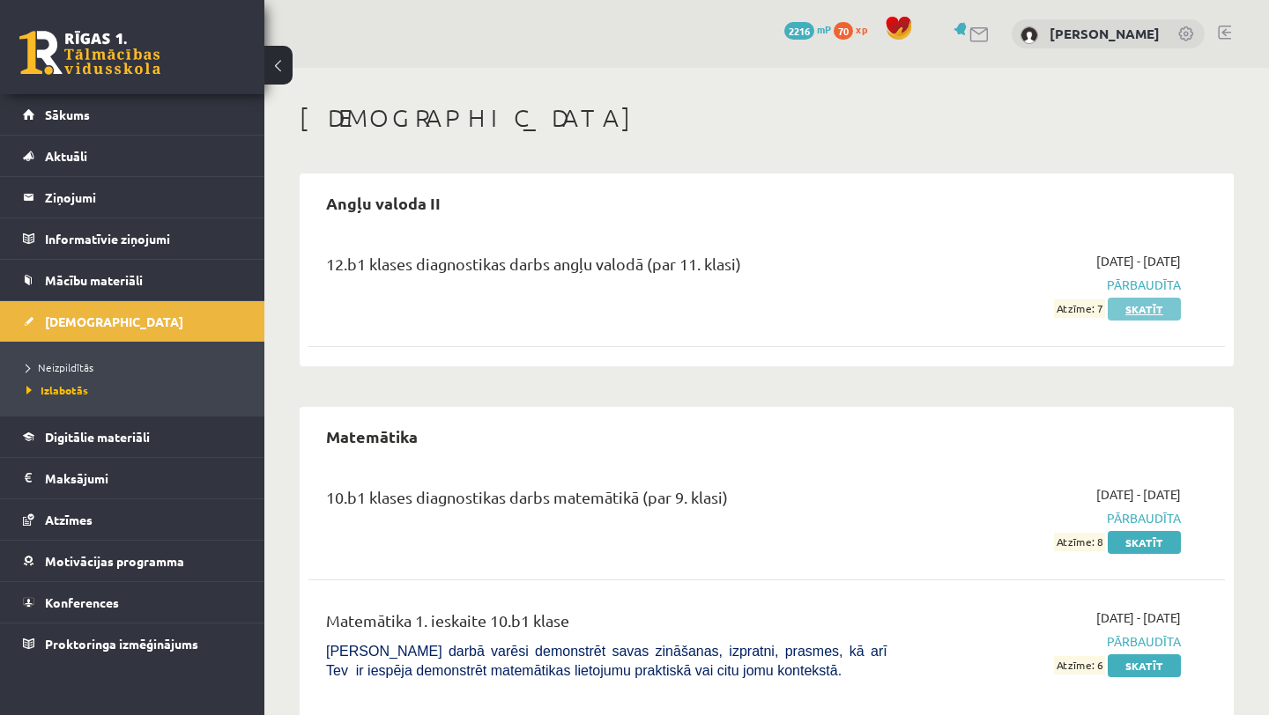
click at [1140, 308] on link "Skatīt" at bounding box center [1143, 309] width 73 height 23
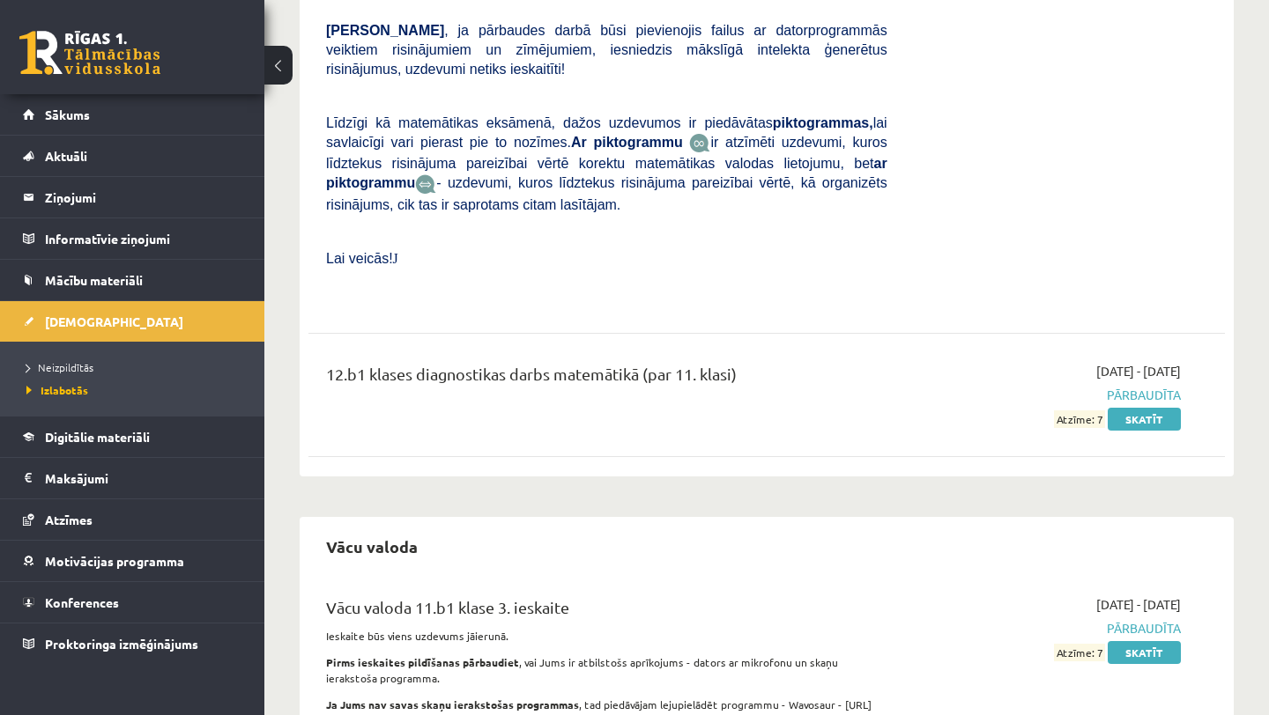
scroll to position [6299, 0]
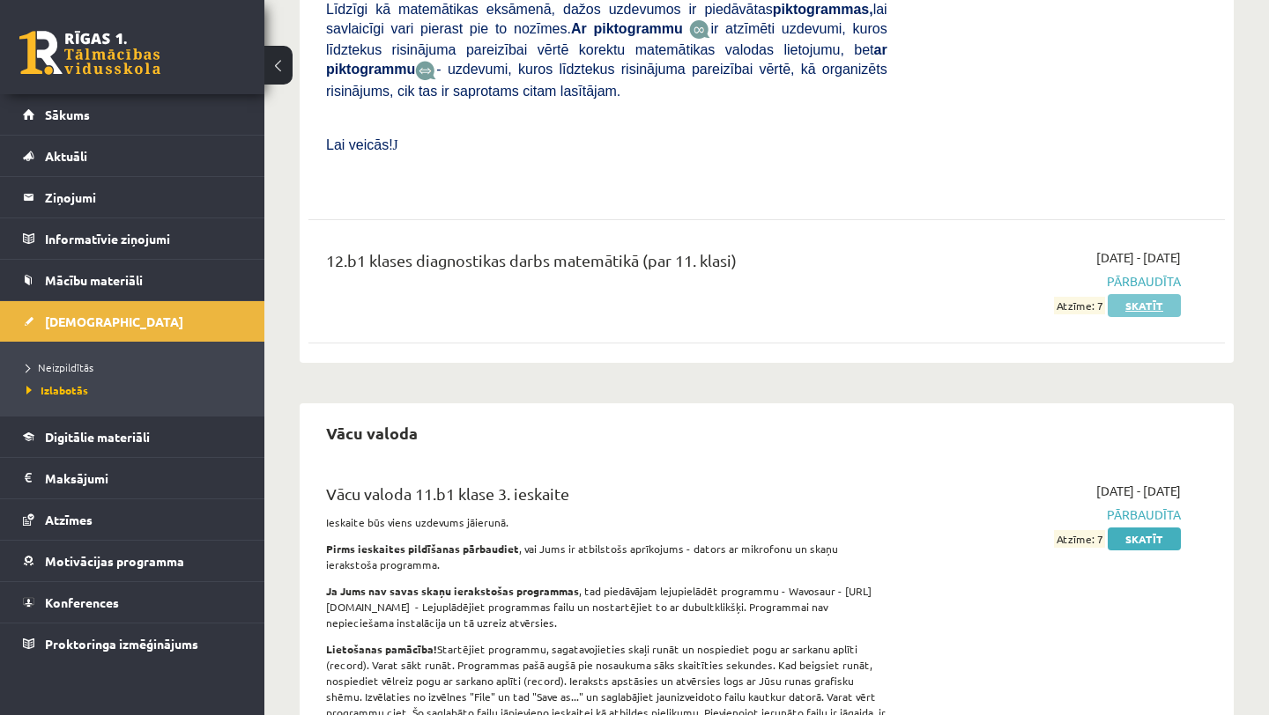
click at [1142, 294] on link "Skatīt" at bounding box center [1143, 305] width 73 height 23
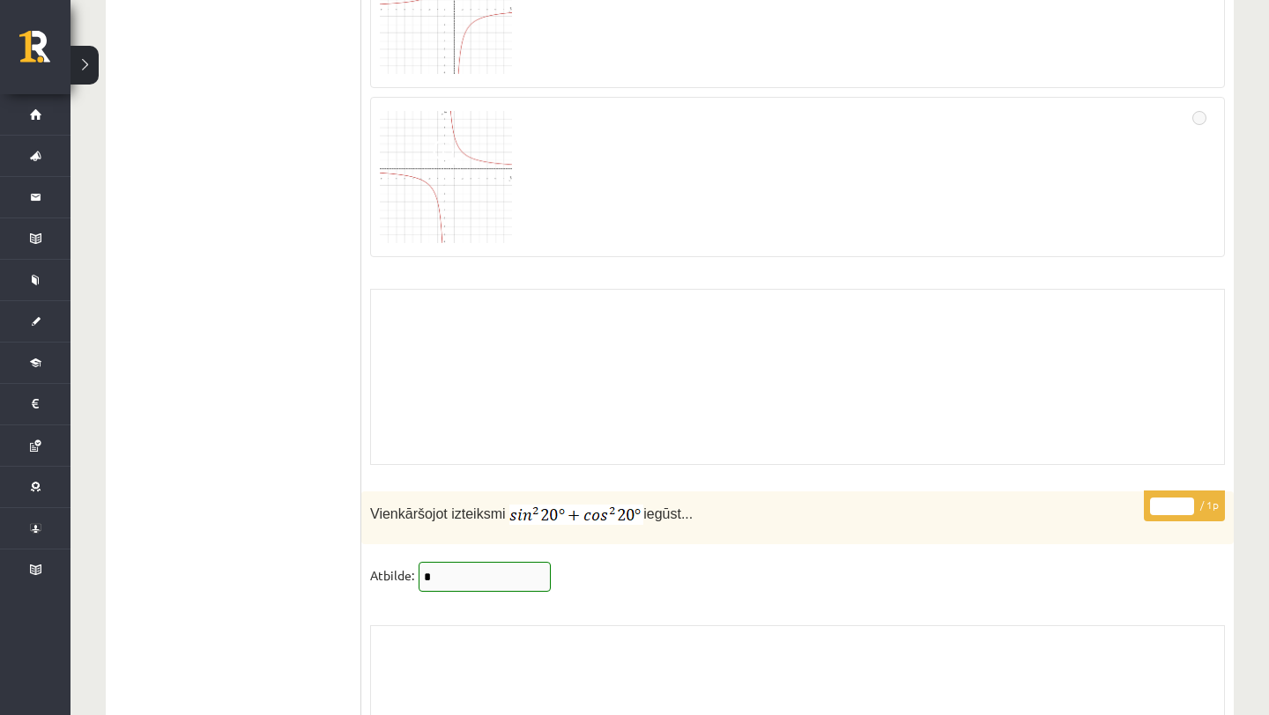
scroll to position [13569, 0]
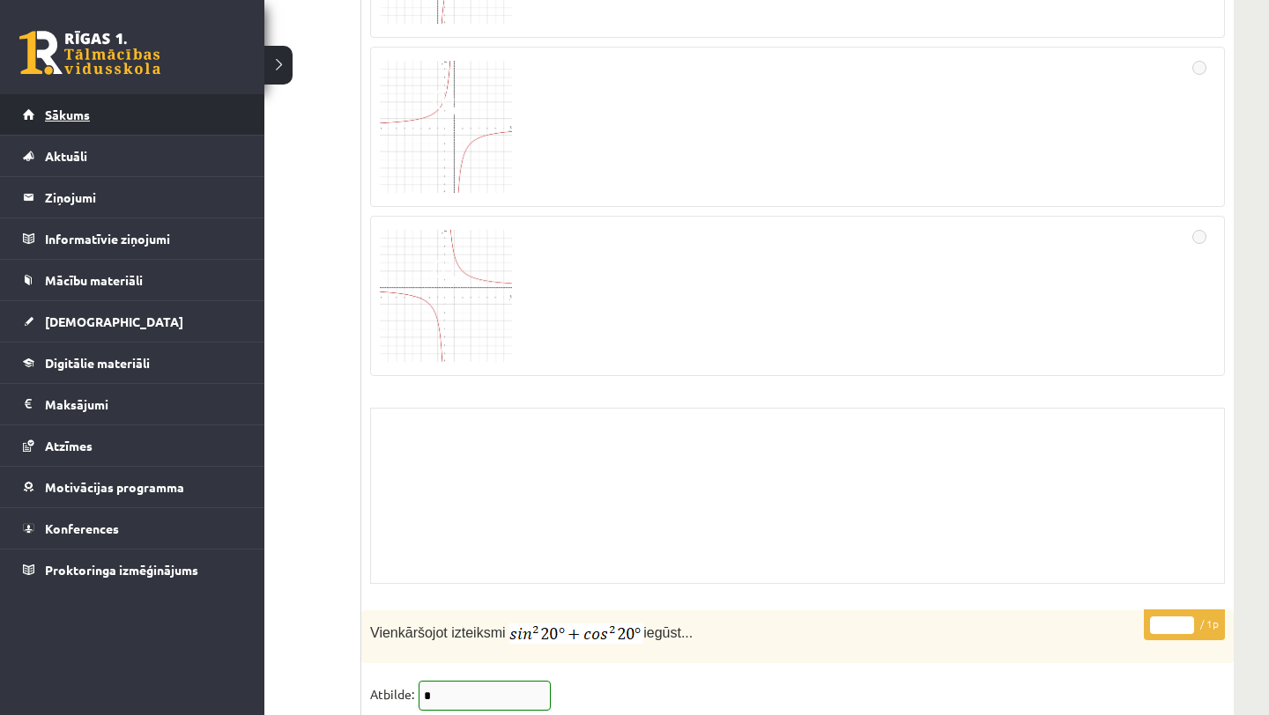
click at [58, 120] on span "Sākums" at bounding box center [67, 115] width 45 height 16
